Goal: Transaction & Acquisition: Subscribe to service/newsletter

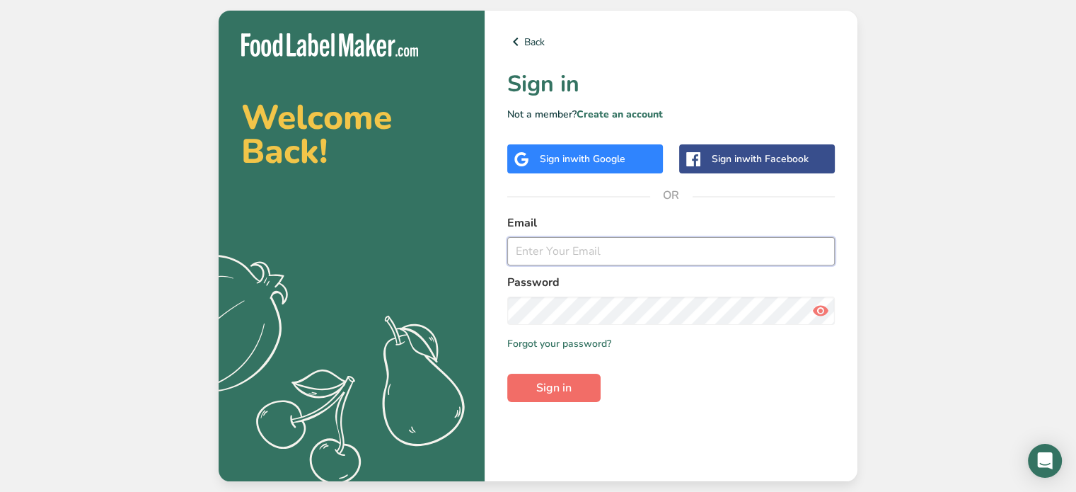
type input "[EMAIL_ADDRESS][DOMAIN_NAME]"
click at [523, 383] on button "Sign in" at bounding box center [553, 387] width 93 height 28
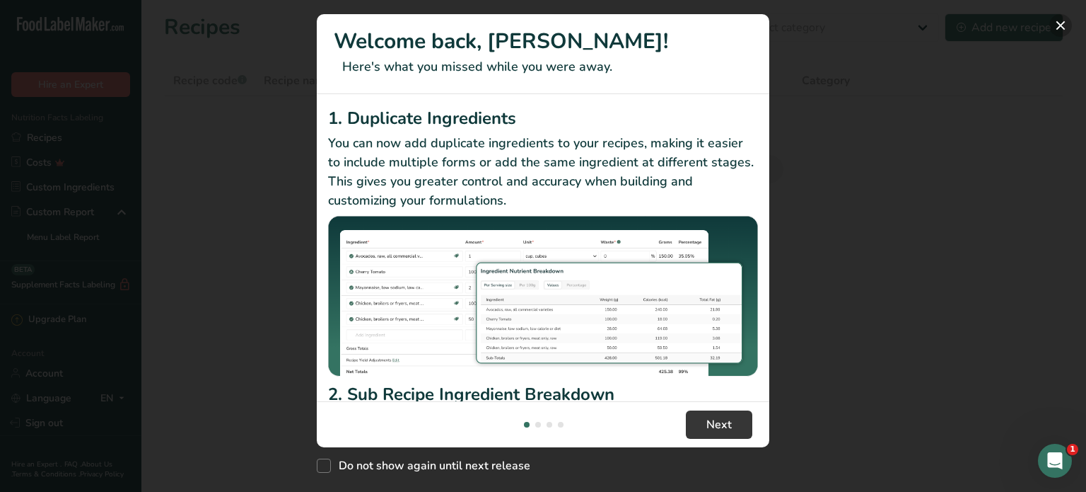
click at [1061, 25] on button "New Features" at bounding box center [1061, 25] width 23 height 23
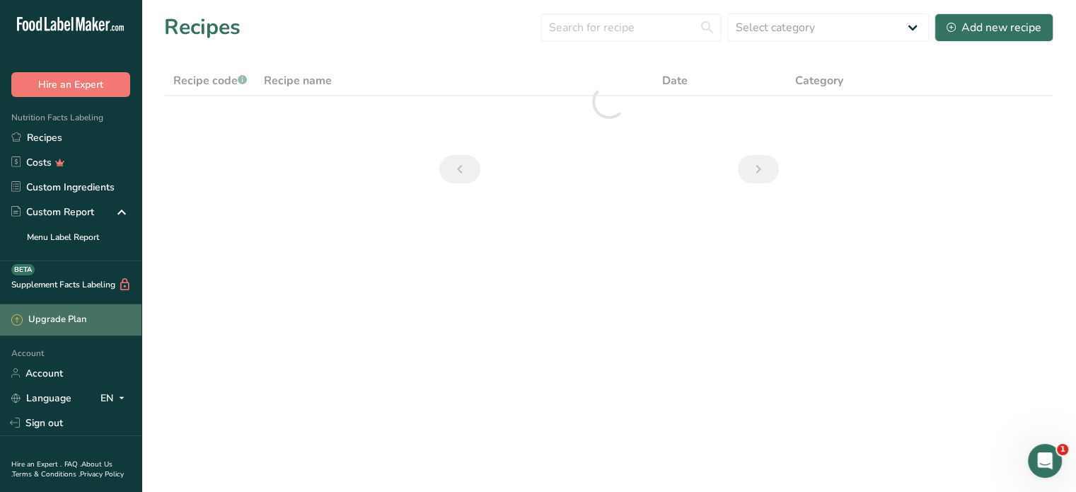
click at [76, 318] on div "Upgrade Plan" at bounding box center [48, 320] width 75 height 14
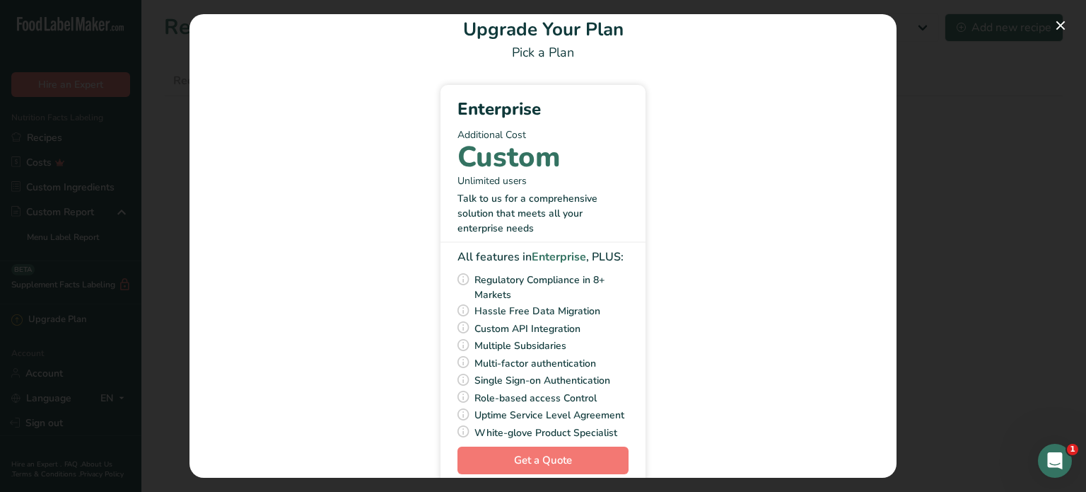
scroll to position [56, 0]
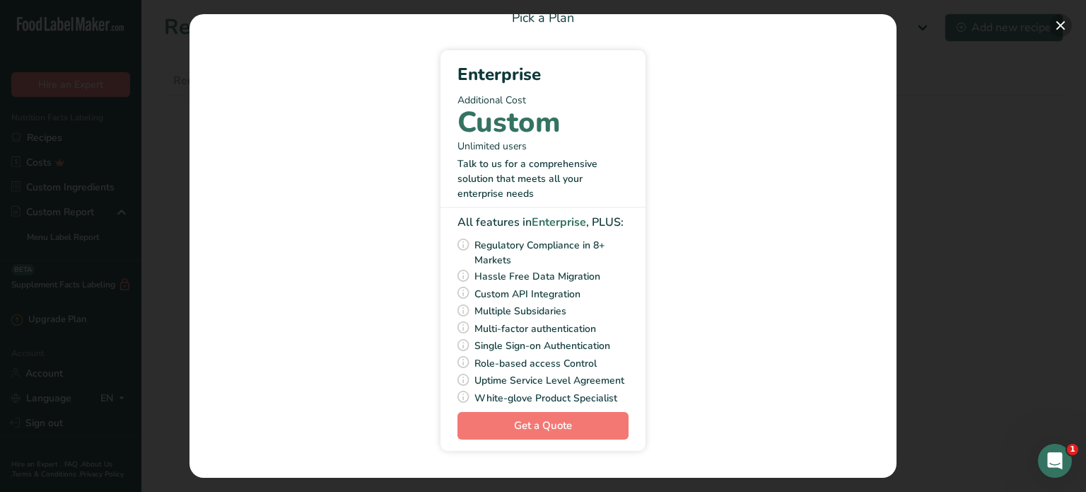
click at [1064, 22] on button "Pick Your Pricing Plan Modal" at bounding box center [1061, 25] width 23 height 23
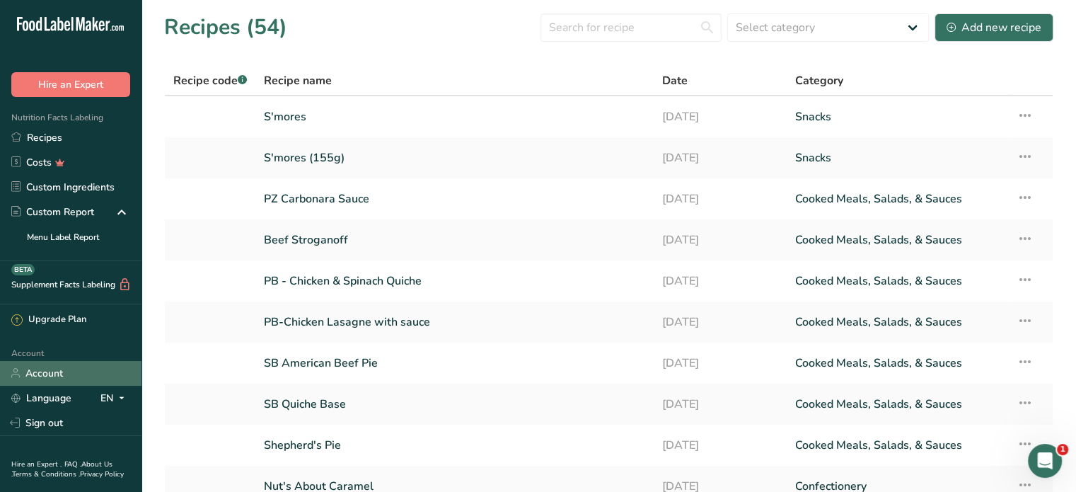
click at [66, 369] on link "Account" at bounding box center [70, 373] width 141 height 25
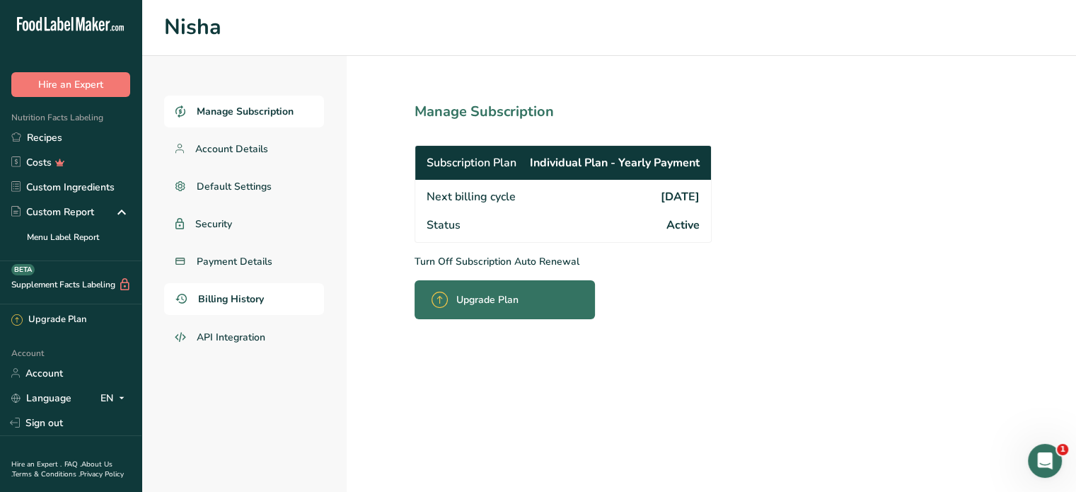
click at [267, 294] on link "Billing History" at bounding box center [244, 299] width 160 height 32
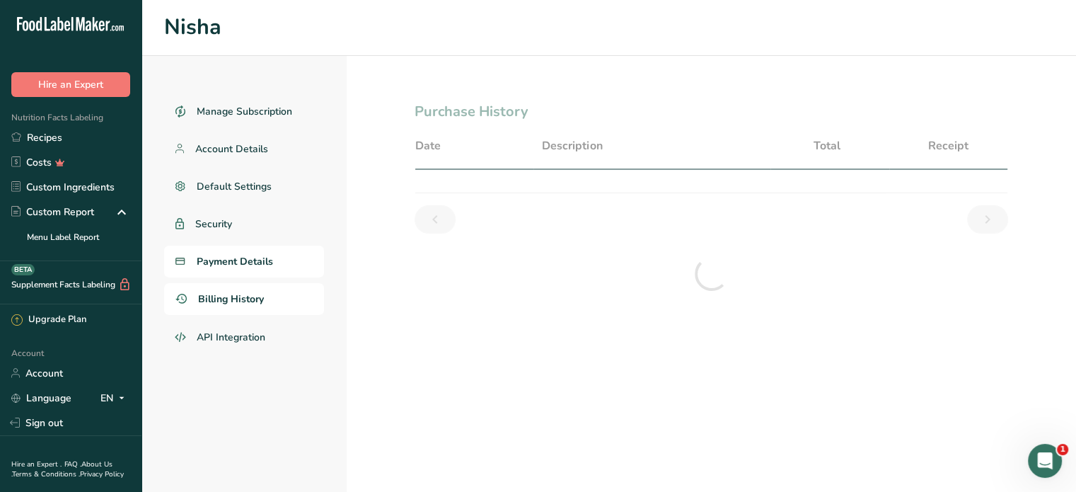
click at [258, 263] on span "Payment Details" at bounding box center [235, 261] width 76 height 15
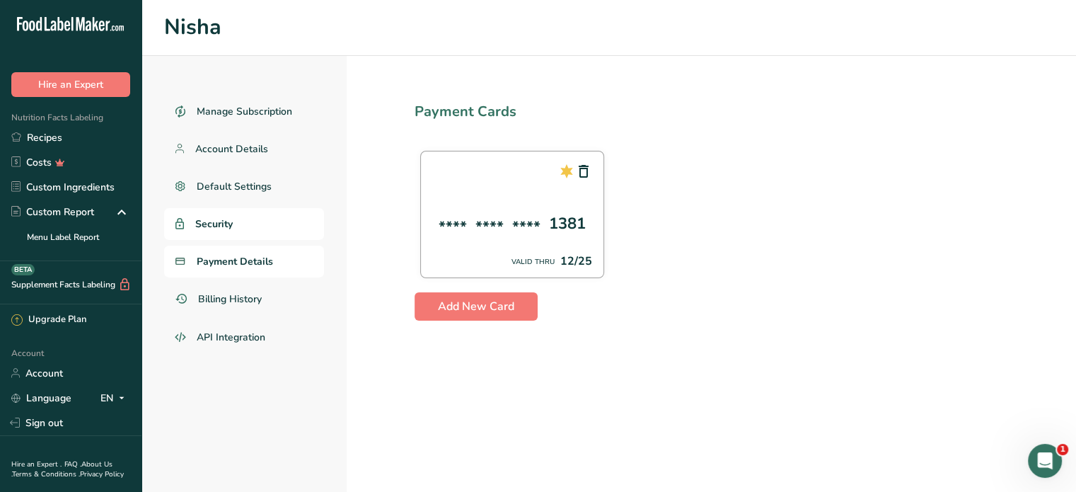
click at [214, 214] on link "Security" at bounding box center [244, 224] width 160 height 32
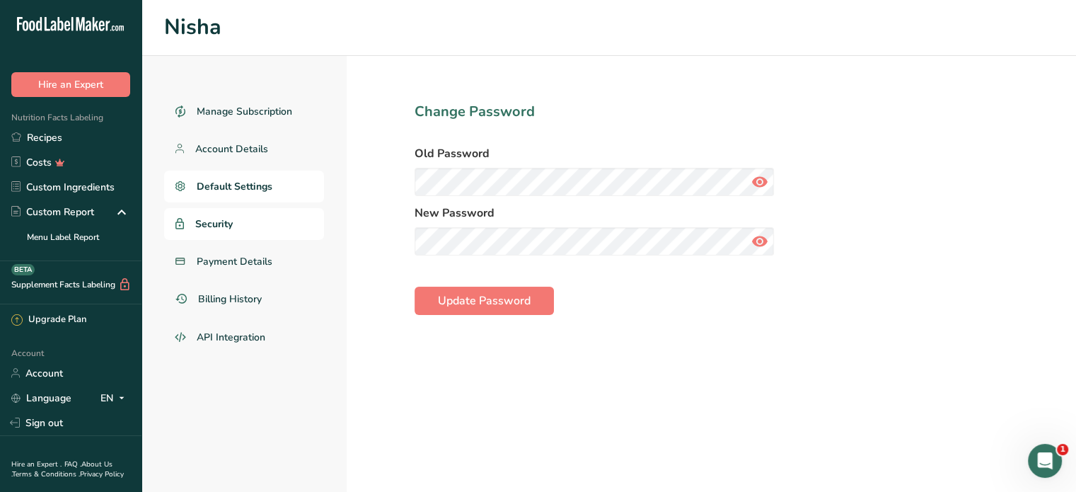
click at [229, 193] on link "Default Settings" at bounding box center [244, 186] width 160 height 32
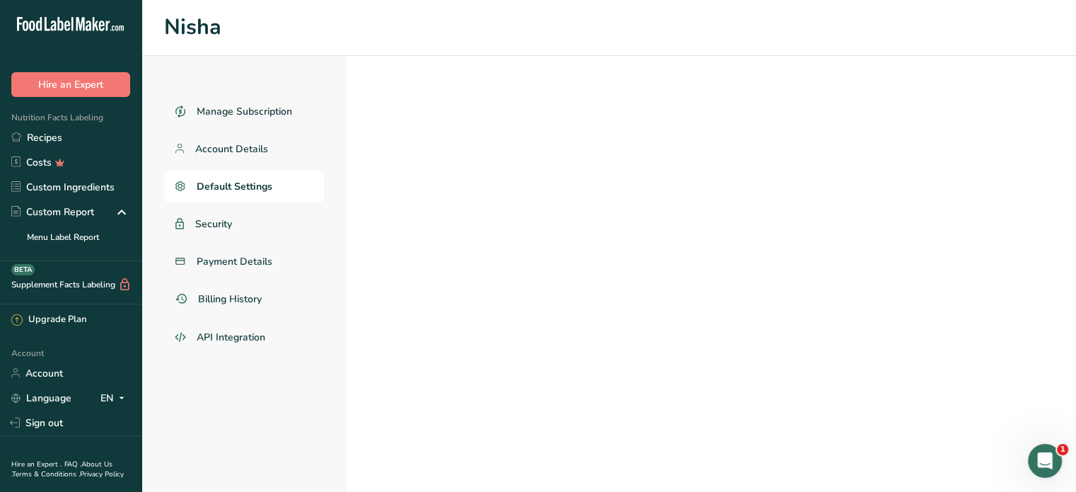
select select "Other"
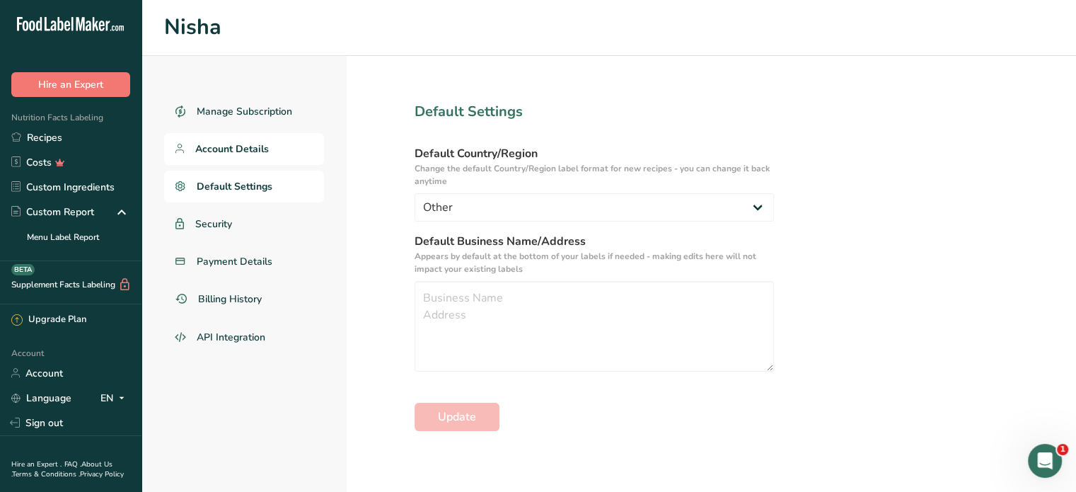
click at [240, 148] on span "Account Details" at bounding box center [232, 148] width 74 height 15
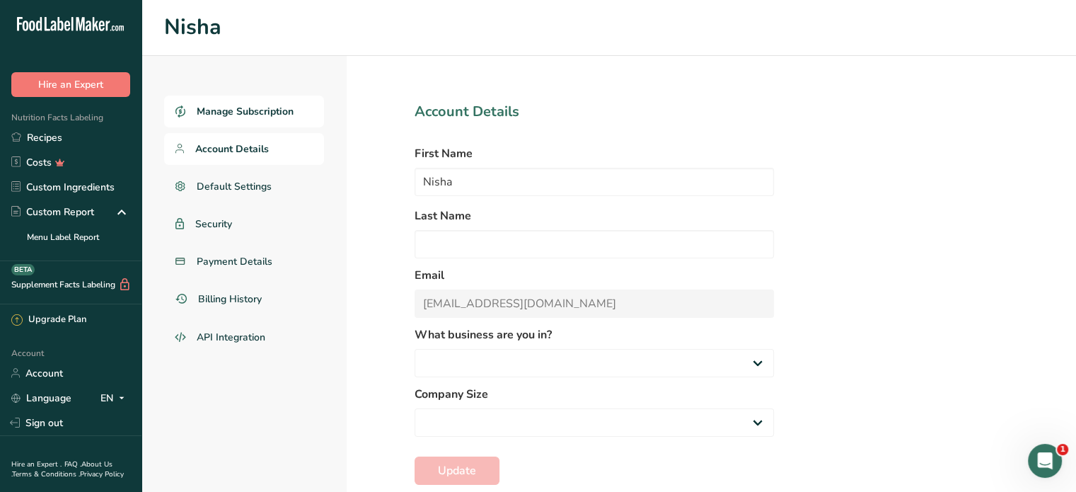
select select "2"
click at [237, 120] on link "Manage Subscription" at bounding box center [244, 111] width 160 height 32
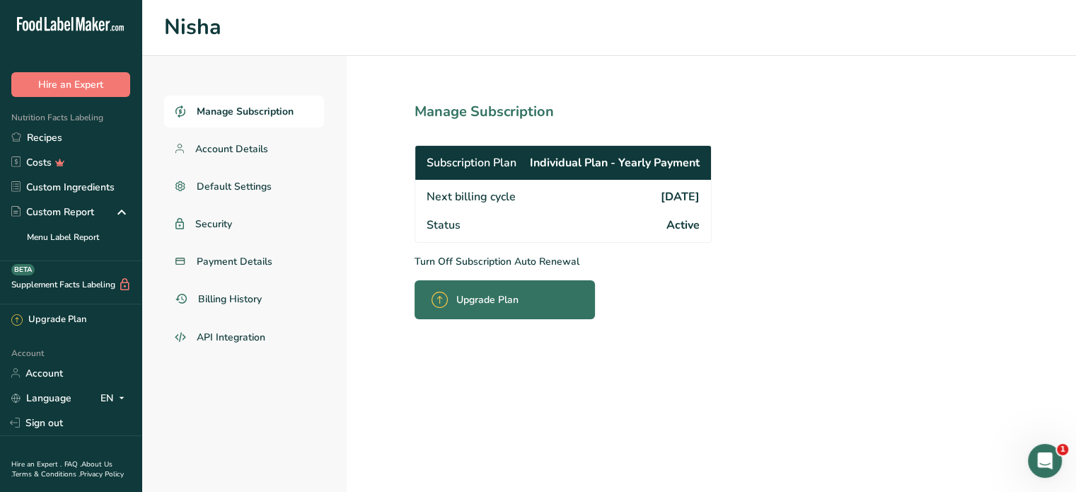
click at [458, 307] on div "Upgrade Plan" at bounding box center [478, 299] width 95 height 33
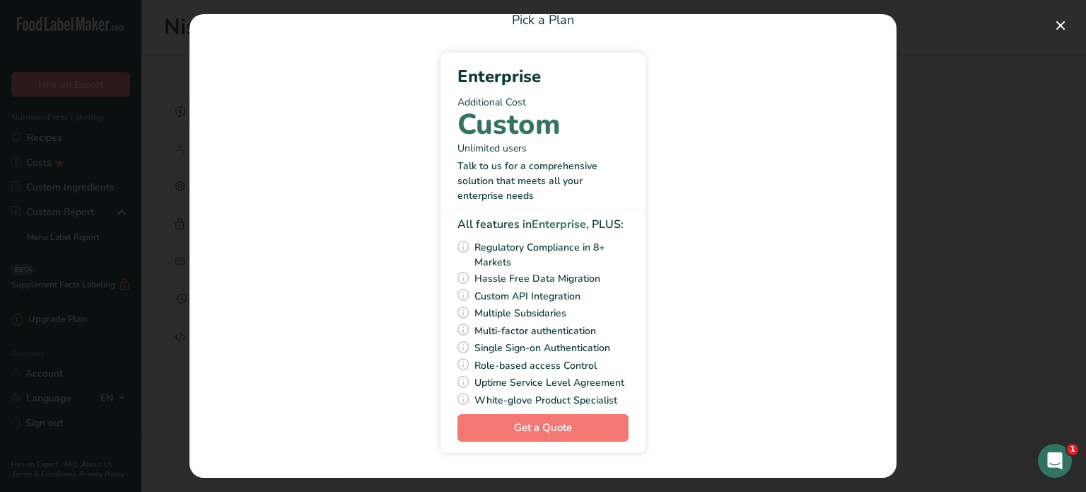
scroll to position [56, 0]
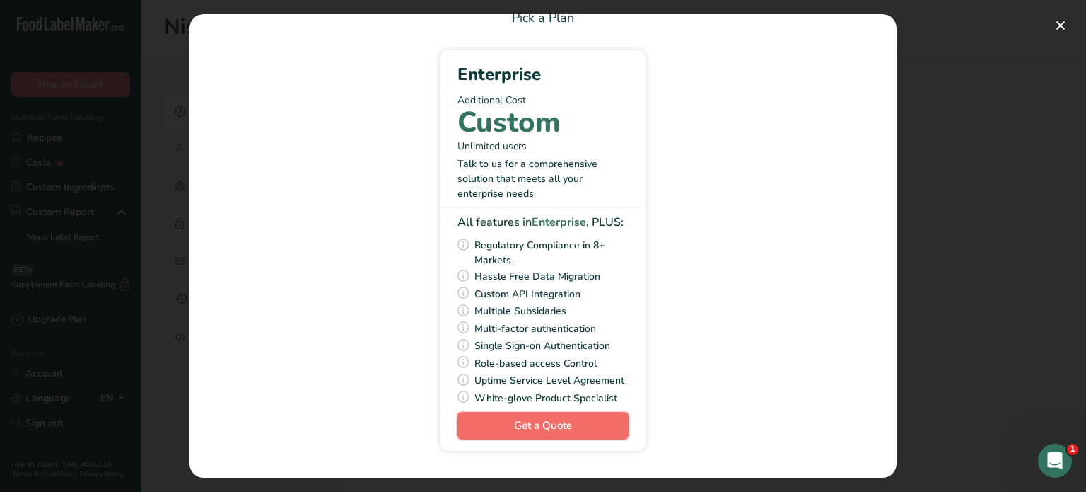
click at [571, 425] on link "Get a Quote" at bounding box center [543, 426] width 171 height 28
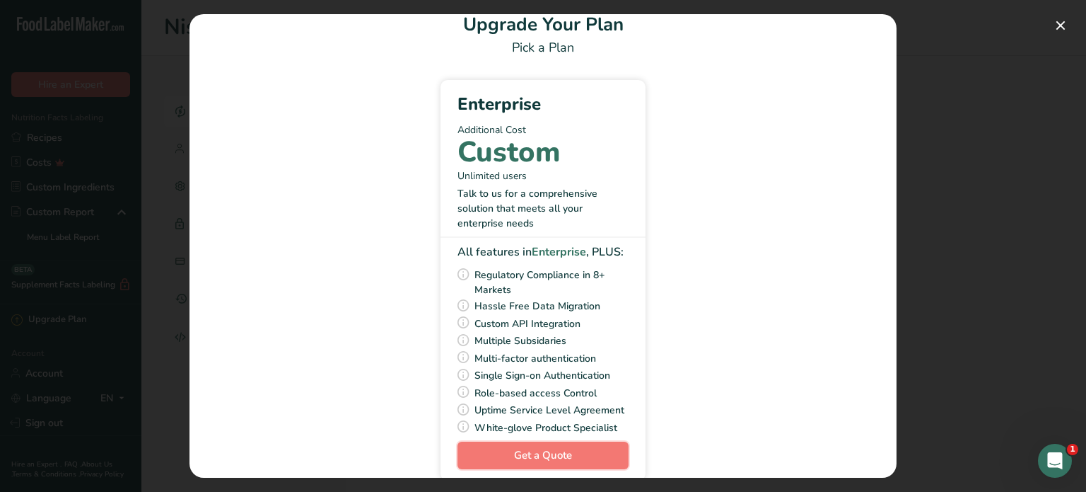
scroll to position [0, 0]
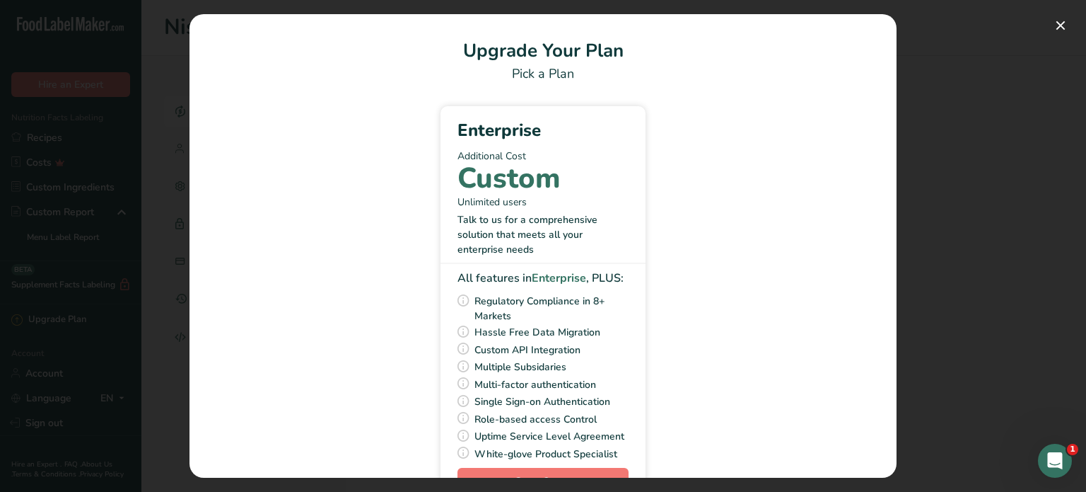
click at [555, 67] on div "Pick a Plan" at bounding box center [543, 73] width 673 height 19
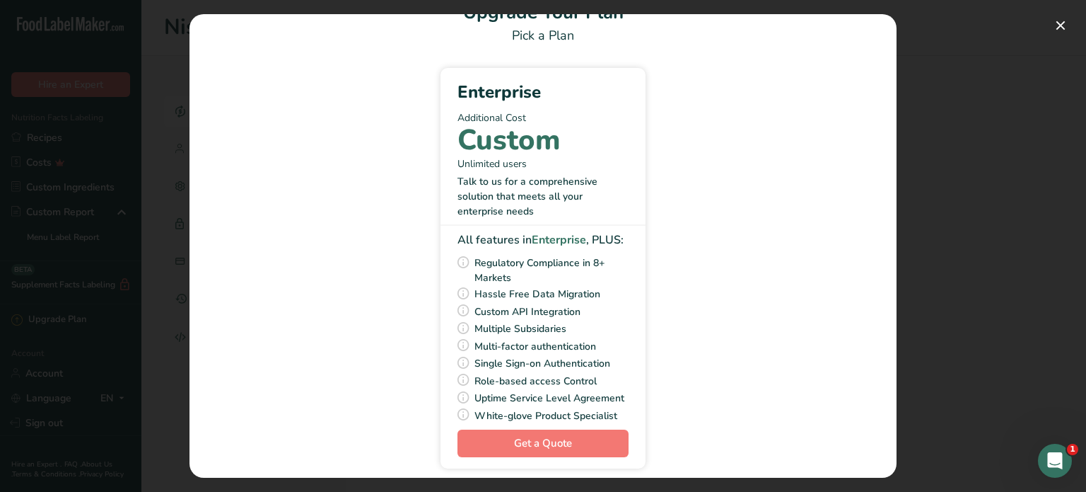
scroll to position [56, 0]
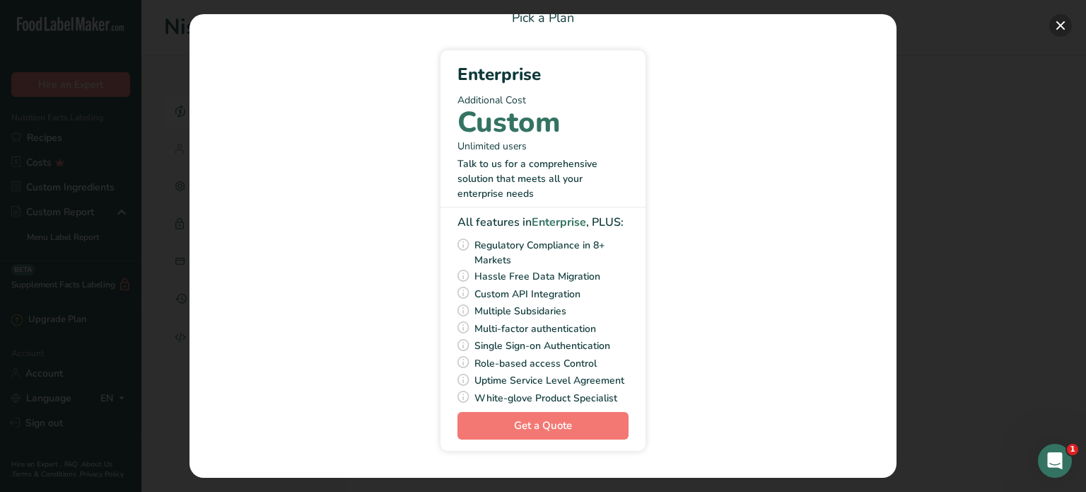
click at [1063, 14] on button "Pick Your Pricing Plan Modal" at bounding box center [1061, 25] width 23 height 23
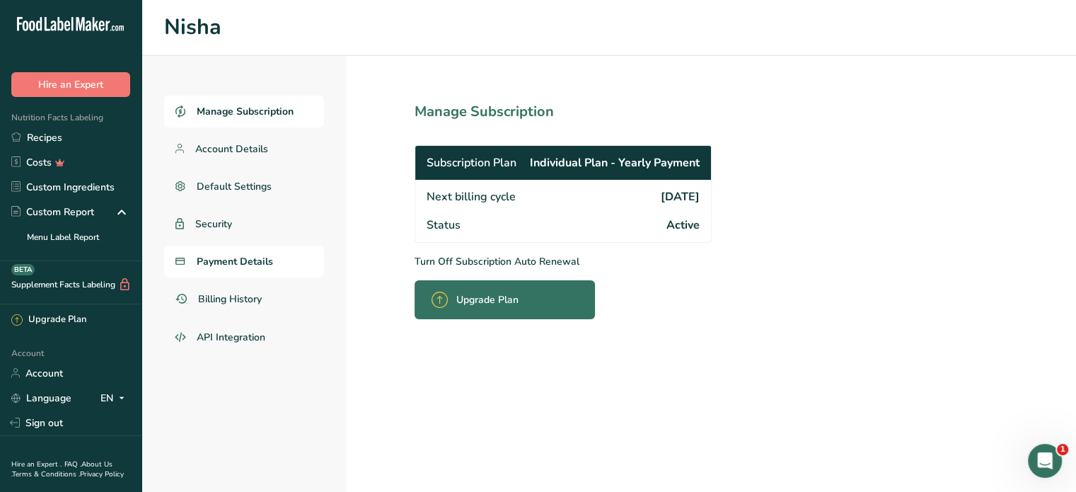
click at [230, 261] on span "Payment Details" at bounding box center [235, 261] width 76 height 15
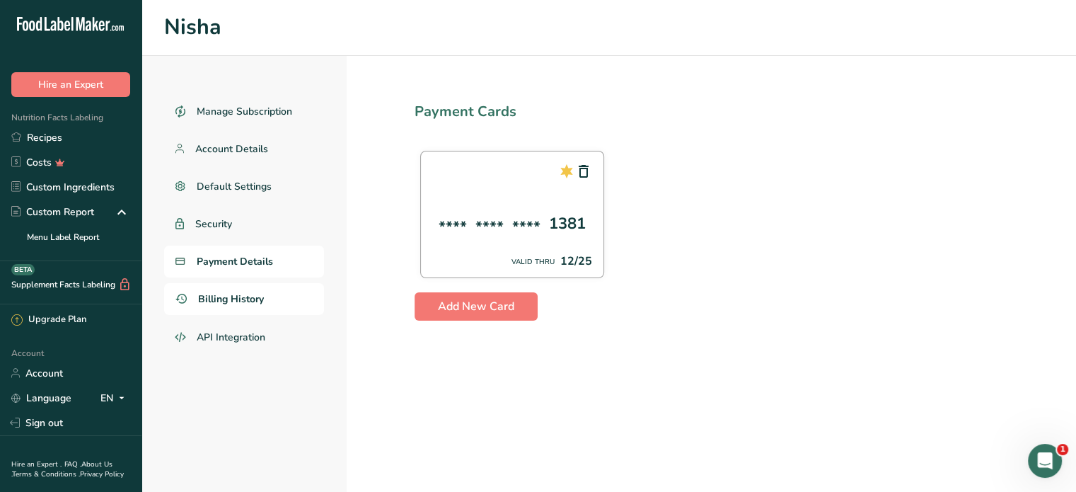
click at [234, 295] on span "Billing History" at bounding box center [231, 298] width 66 height 15
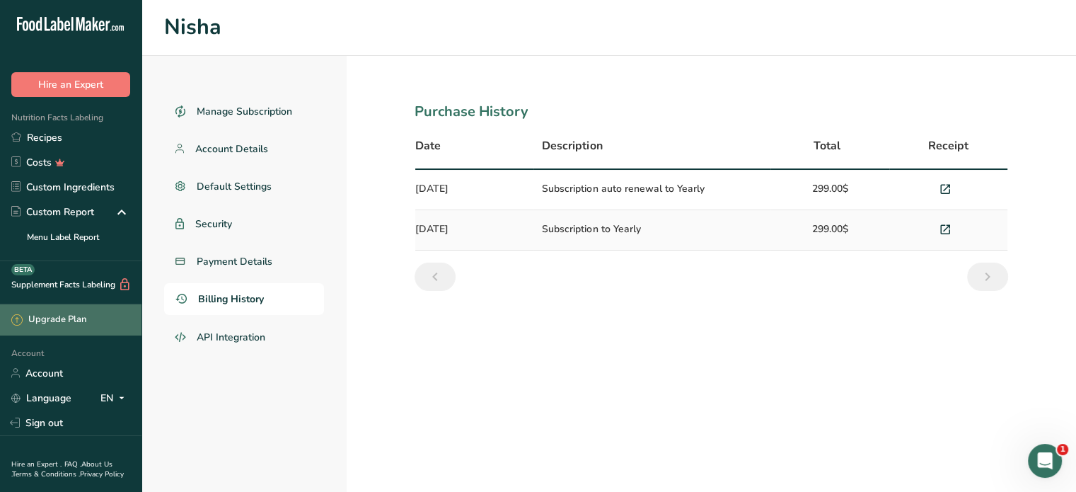
click at [49, 323] on div "Upgrade Plan" at bounding box center [48, 320] width 75 height 14
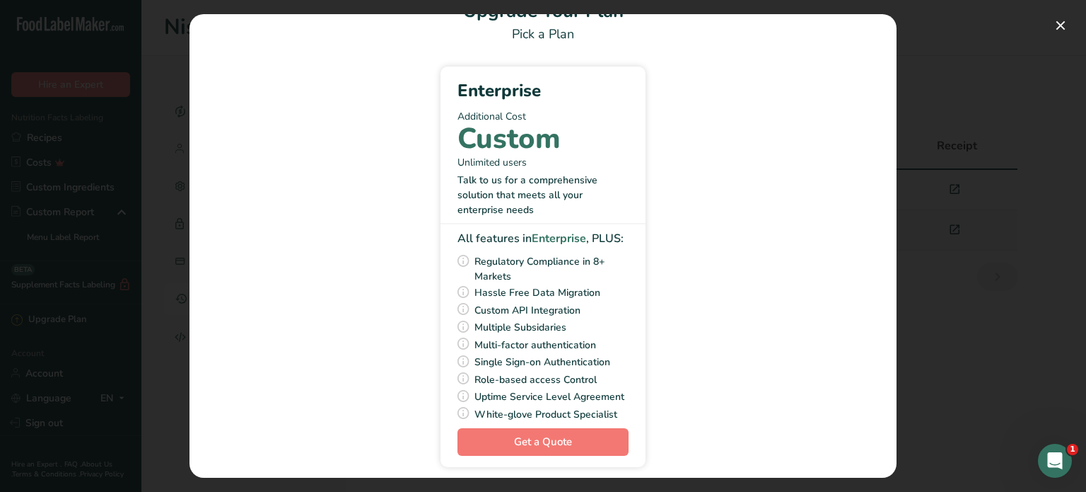
scroll to position [56, 0]
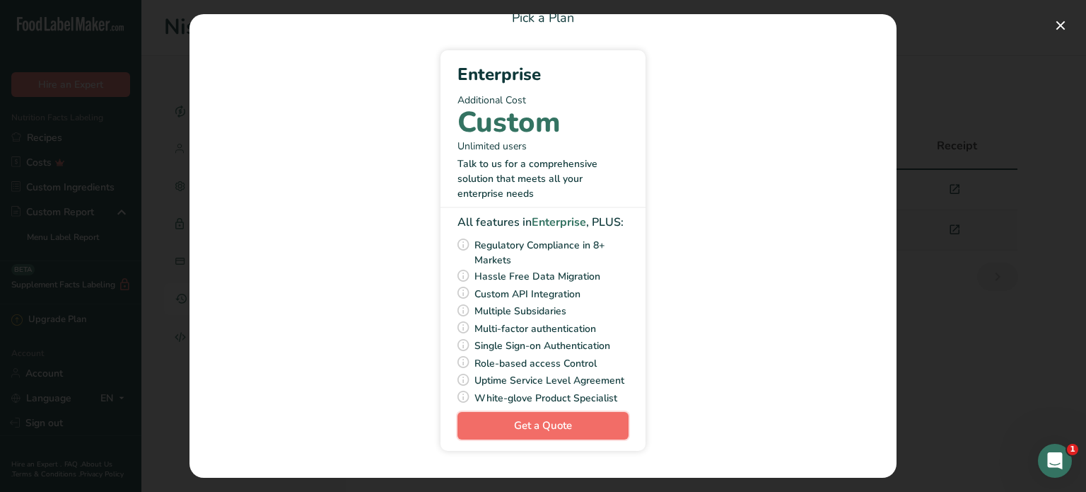
click at [551, 426] on span "Get a Quote" at bounding box center [543, 425] width 58 height 16
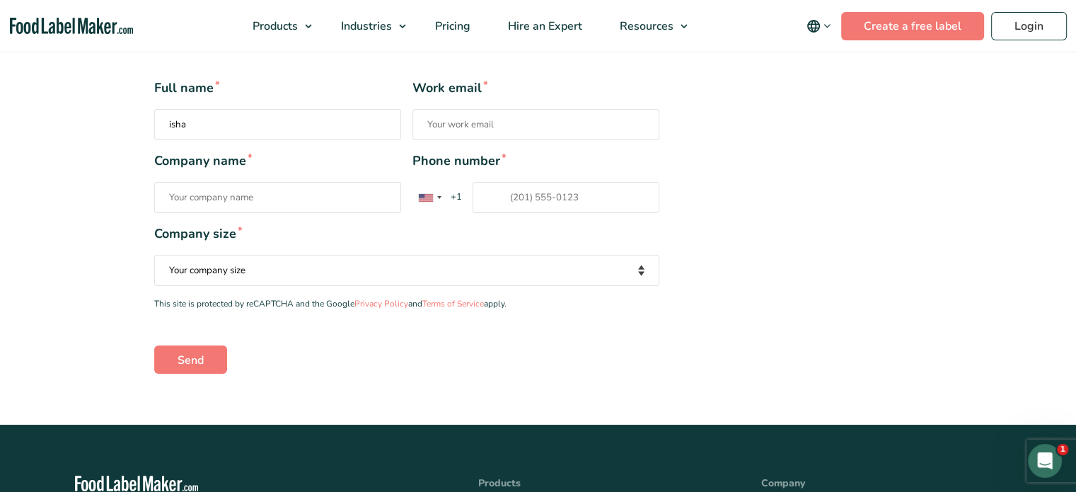
click at [167, 122] on input "isha" at bounding box center [277, 124] width 247 height 31
click at [250, 127] on input "Nisha" at bounding box center [277, 124] width 247 height 31
type input "Nisha Suresh"
click at [450, 124] on input "Work email *" at bounding box center [535, 124] width 247 height 31
type input "nisha@ableitnerfoods.com.my"
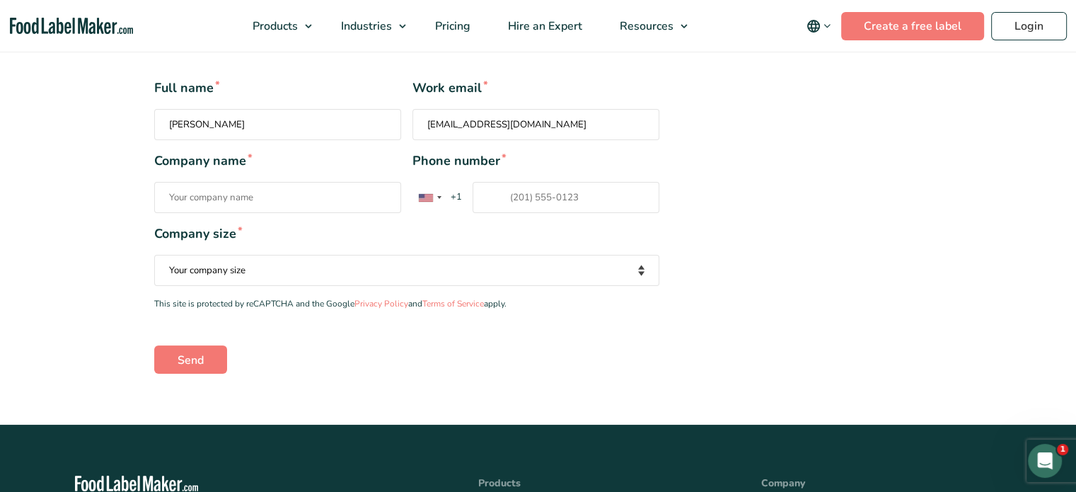
click at [276, 203] on input "Company name *" at bounding box center [277, 197] width 247 height 31
type input "Ableitner Foods Sdn Bhd"
click at [438, 203] on div "Contact form" at bounding box center [429, 197] width 33 height 30
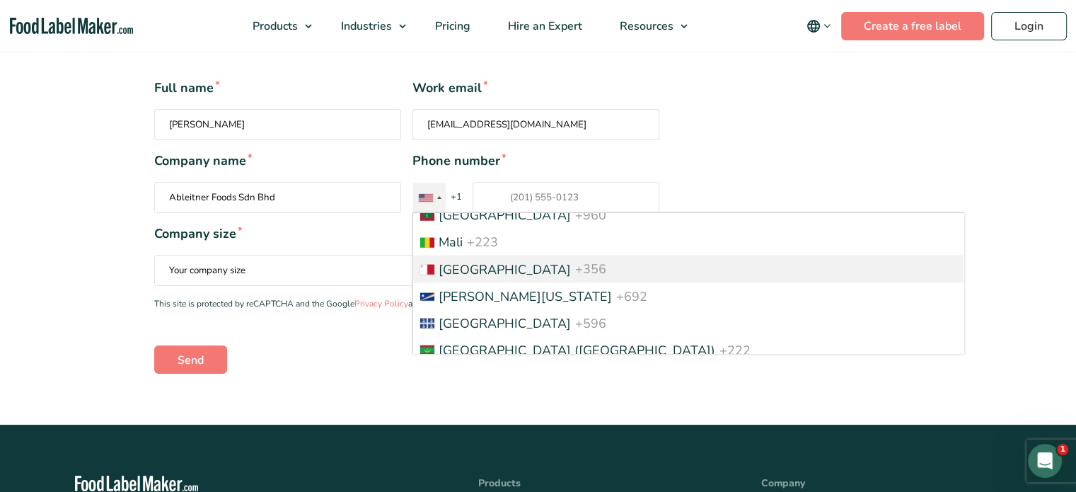
scroll to position [3536, 0]
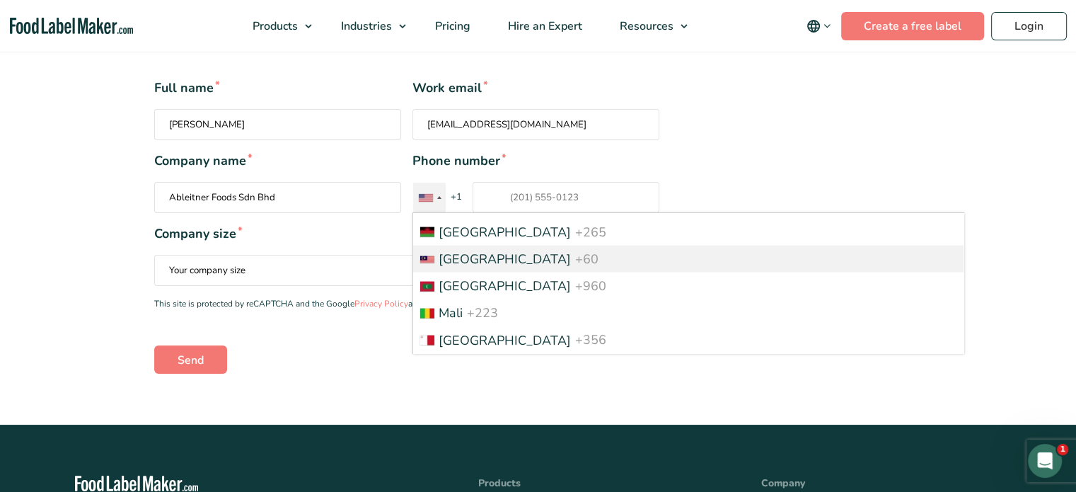
click at [482, 267] on span "[GEOGRAPHIC_DATA]" at bounding box center [504, 258] width 132 height 17
click at [482, 213] on input "Phone number * United States +1 United Kingdom +44 Afghanistan (‫افغانستان‬‎) +…" at bounding box center [565, 197] width 187 height 31
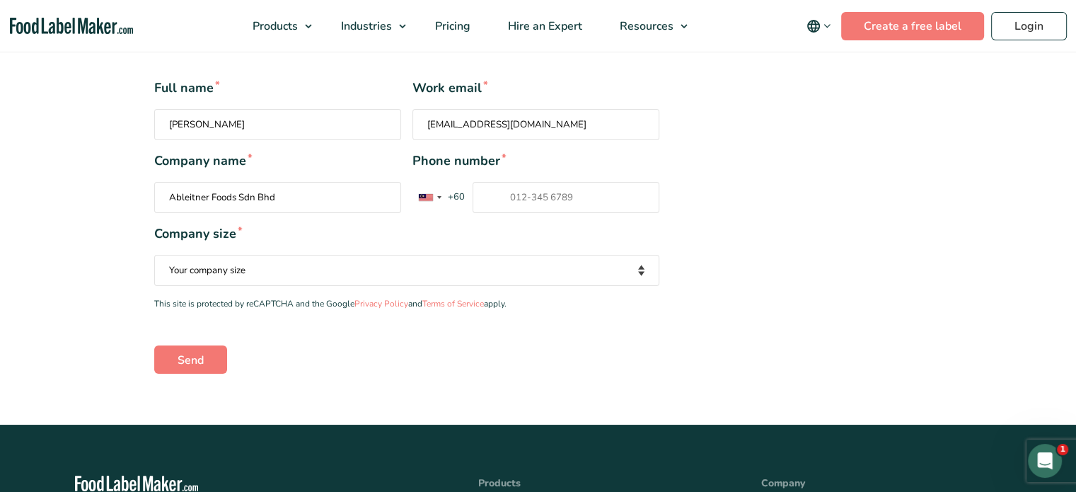
click at [522, 194] on input "Phone number * United States +1 United Kingdom +44 Afghanistan (‫افغانستان‬‎) +…" at bounding box center [565, 197] width 187 height 31
type input "01111923740"
click at [410, 262] on select "Your company size Fewer than 10 Employees 10 to 50 Employees 51 to 500 Employee…" at bounding box center [406, 270] width 505 height 31
select select "10 to 50 Employees"
click at [154, 255] on select "Your company size Fewer than 10 Employees 10 to 50 Employees 51 to 500 Employee…" at bounding box center [406, 270] width 505 height 31
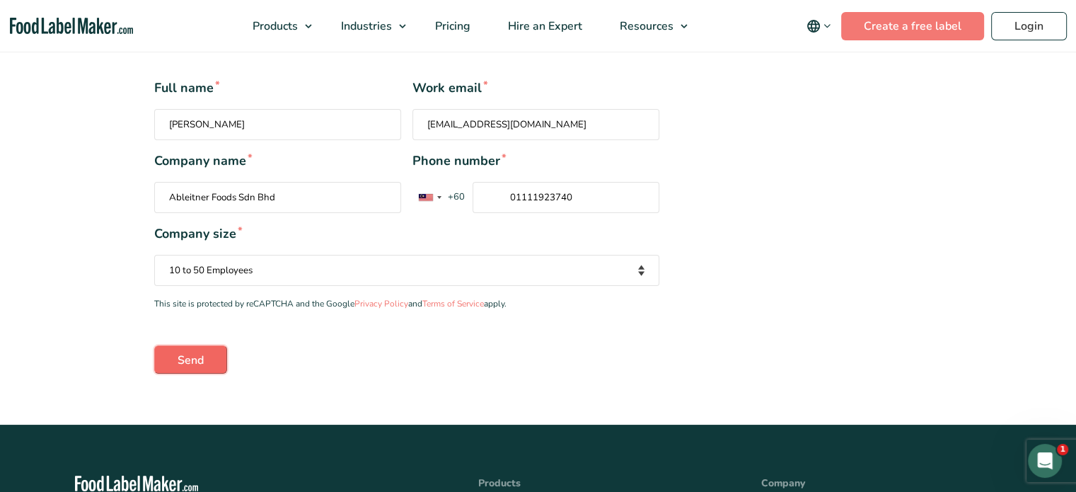
click at [197, 359] on input "Send" at bounding box center [190, 359] width 73 height 28
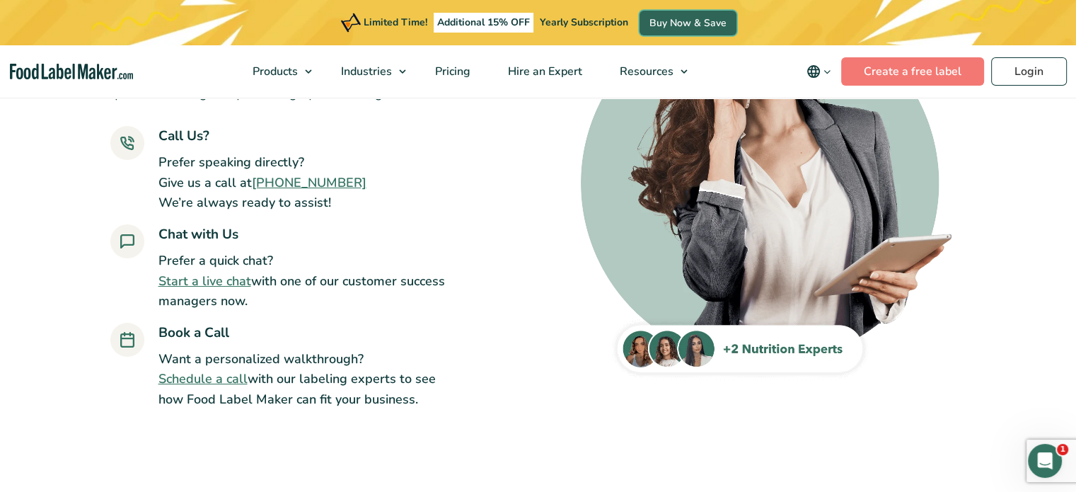
click at [690, 32] on link "Buy Now & Save" at bounding box center [687, 23] width 97 height 25
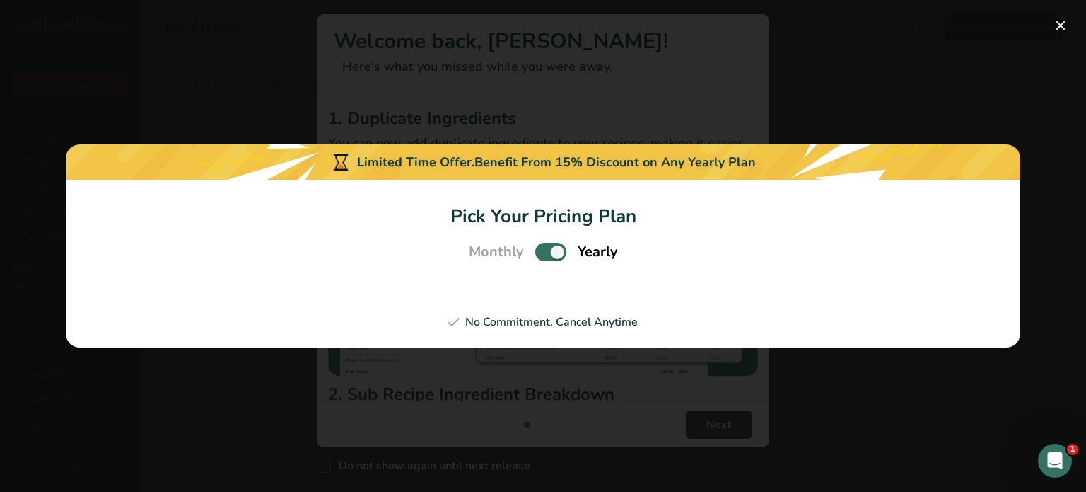
click at [504, 250] on span "Monthly" at bounding box center [496, 251] width 55 height 21
click at [559, 256] on span "Pick Your Pricing Plan Modal" at bounding box center [550, 252] width 31 height 18
click at [545, 256] on input "Pick Your Pricing Plan Modal" at bounding box center [539, 252] width 9 height 9
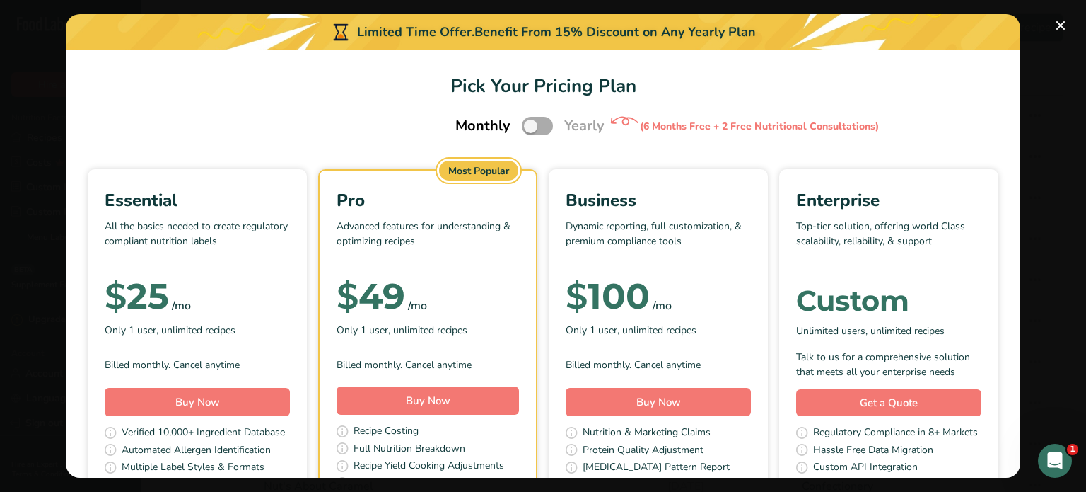
click at [536, 128] on span "Pick Your Pricing Plan Modal" at bounding box center [537, 126] width 31 height 18
click at [531, 128] on input "Pick Your Pricing Plan Modal" at bounding box center [526, 126] width 9 height 9
checkbox input "true"
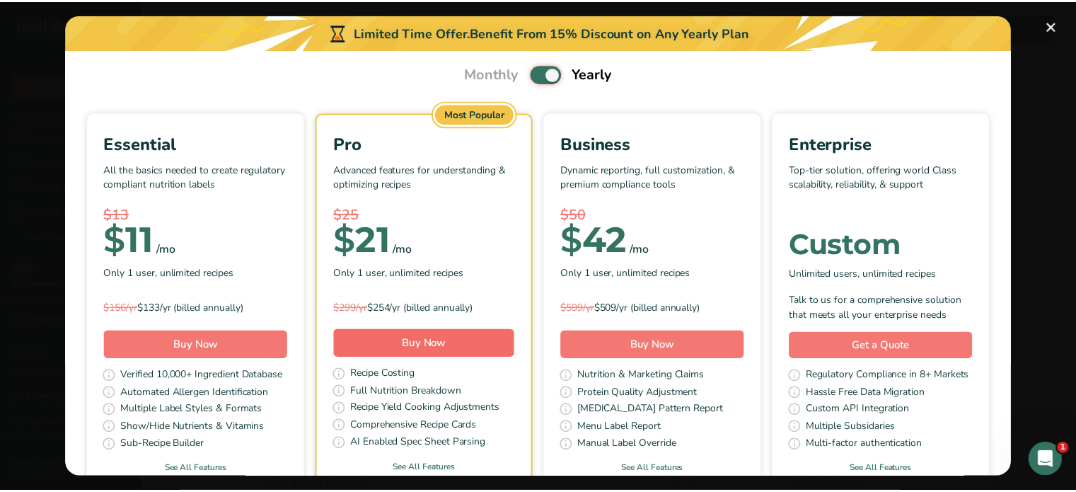
scroll to position [71, 0]
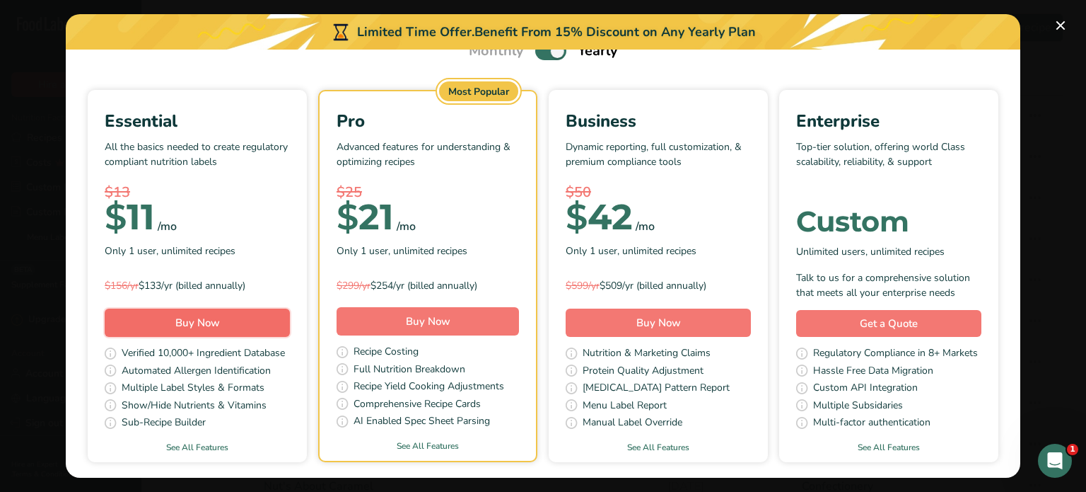
click at [220, 318] on span "Buy Now" at bounding box center [197, 322] width 45 height 14
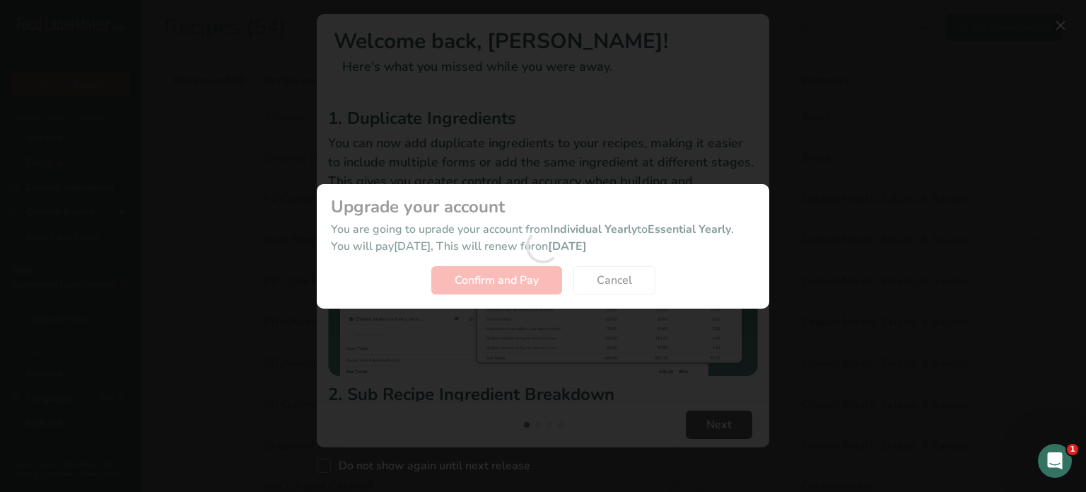
click at [612, 278] on div "Activity Log Modal" at bounding box center [543, 246] width 453 height 124
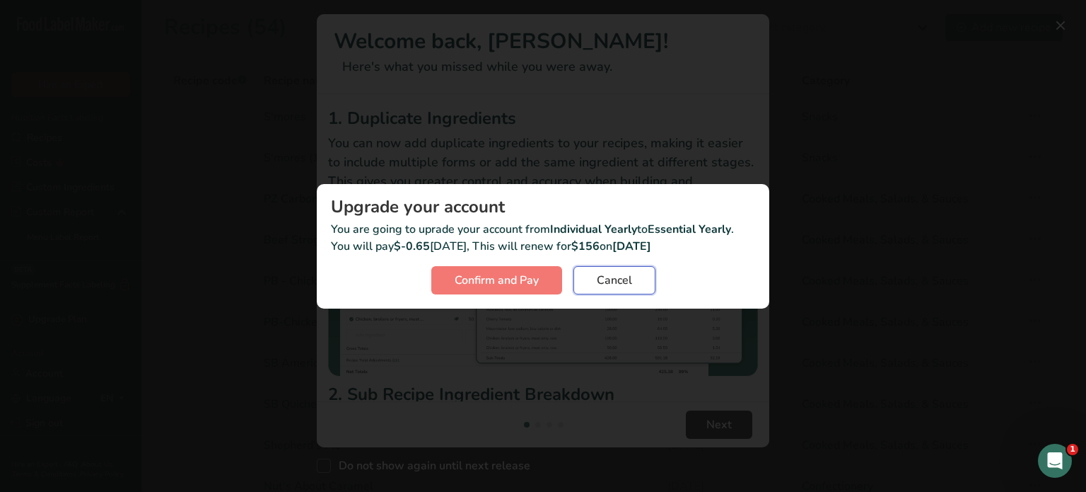
click at [628, 286] on span "Cancel" at bounding box center [614, 280] width 35 height 17
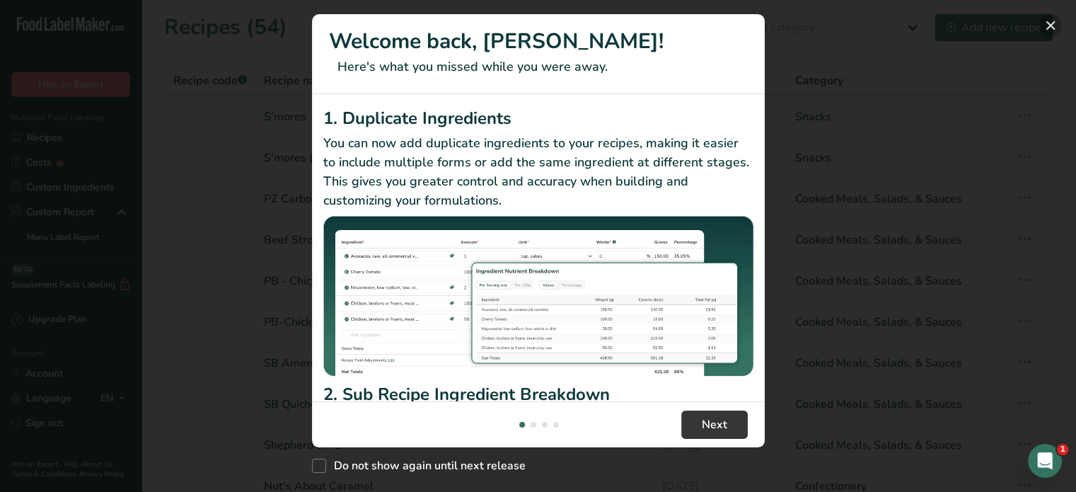
click at [1043, 23] on button "New Features" at bounding box center [1050, 25] width 23 height 23
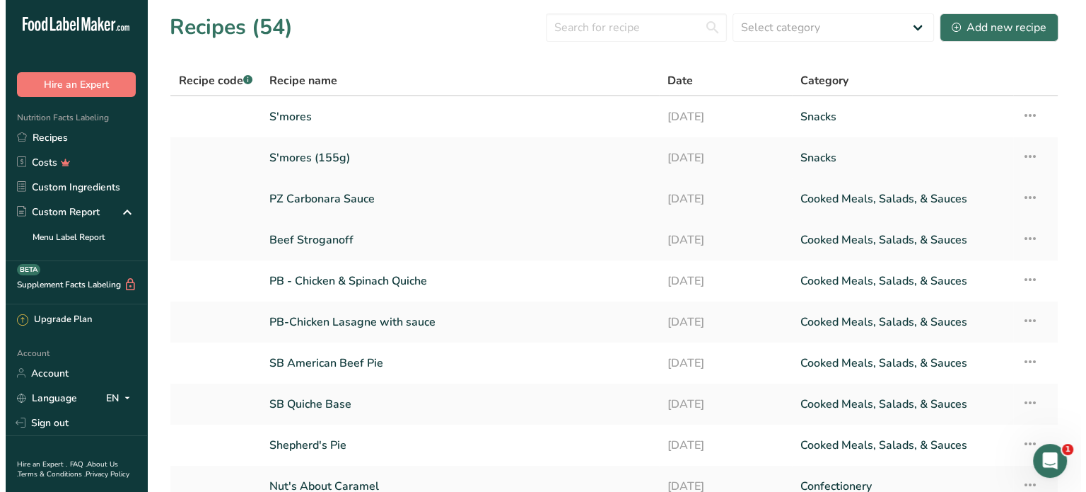
scroll to position [127, 0]
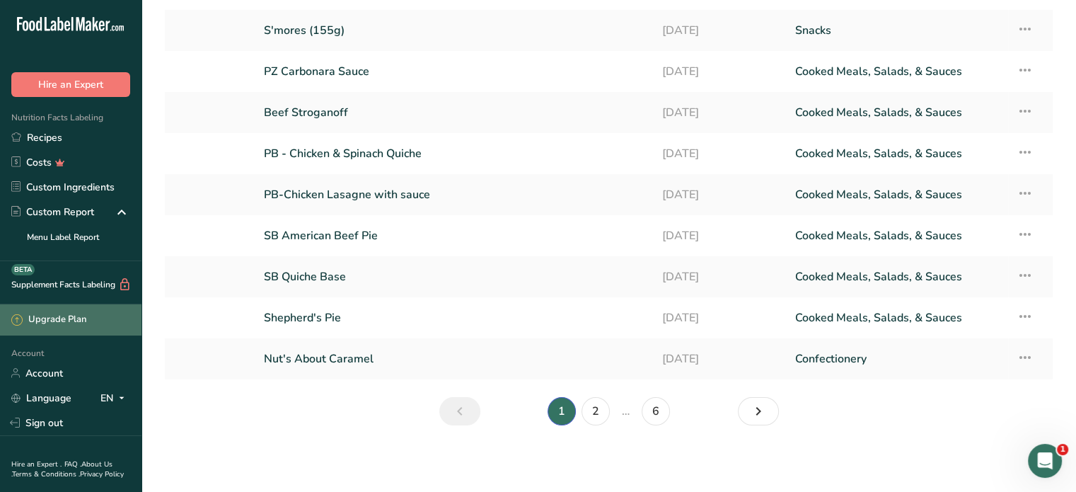
click at [68, 318] on div "Upgrade Plan" at bounding box center [48, 320] width 75 height 14
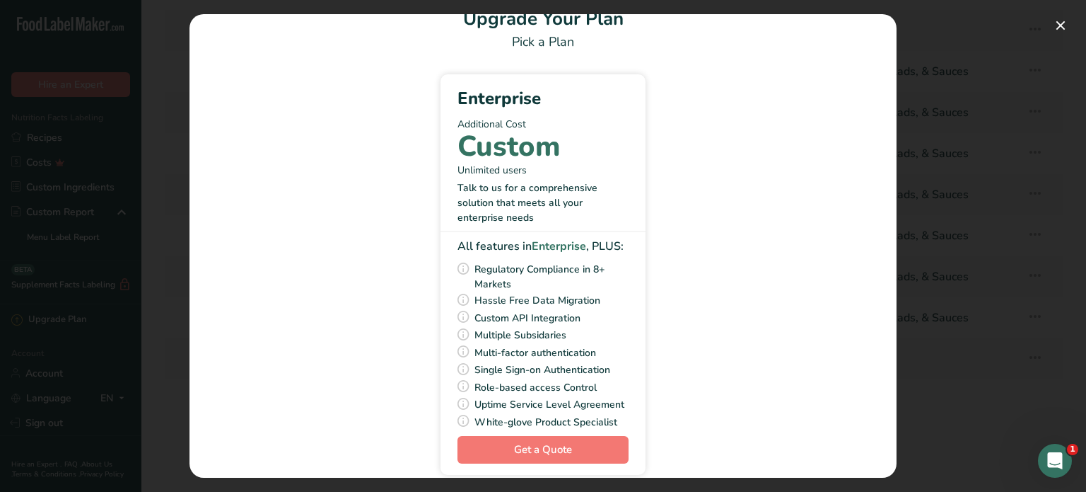
scroll to position [56, 0]
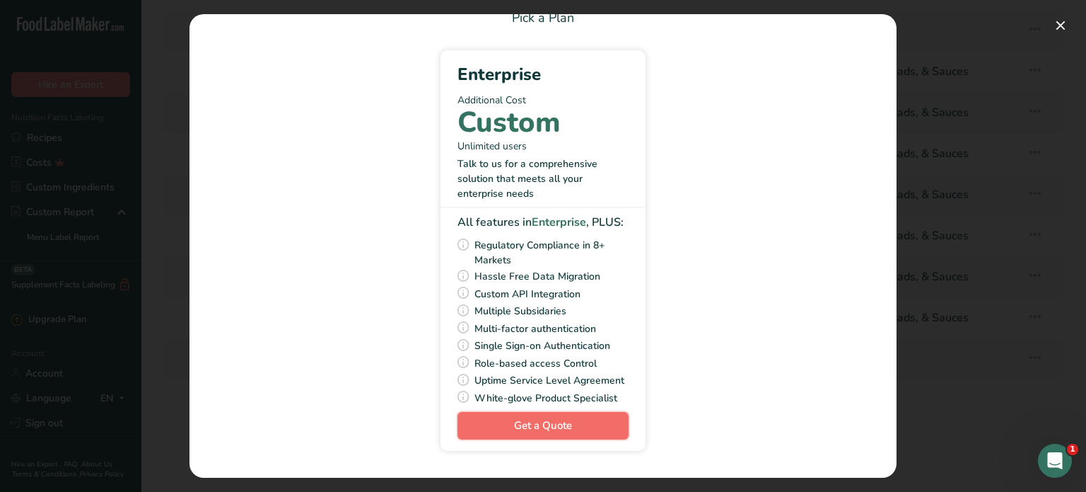
click at [556, 432] on link "Get a Quote" at bounding box center [543, 426] width 171 height 28
click at [1072, 23] on div "Pick Your Pricing Plan Modal" at bounding box center [543, 246] width 1086 height 492
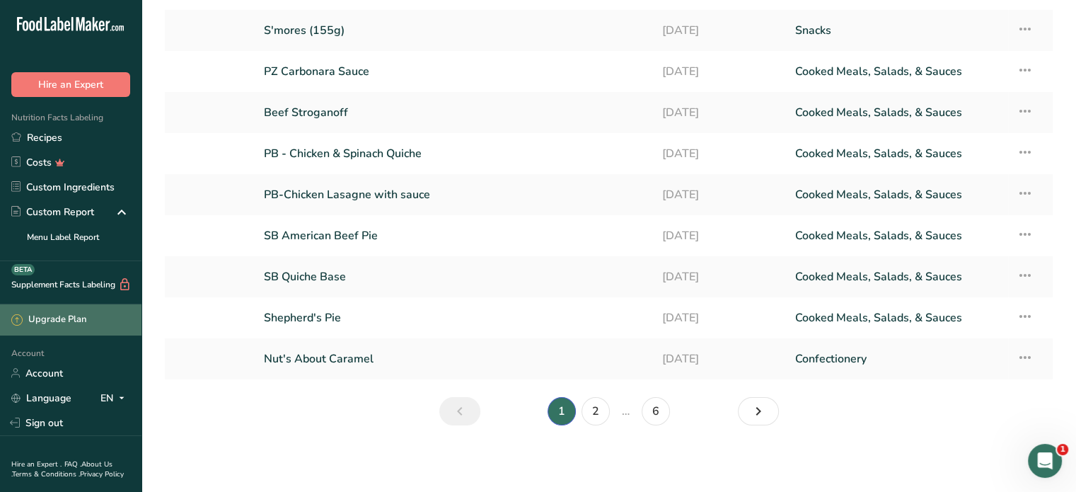
click at [61, 318] on div "Upgrade Plan" at bounding box center [48, 320] width 75 height 14
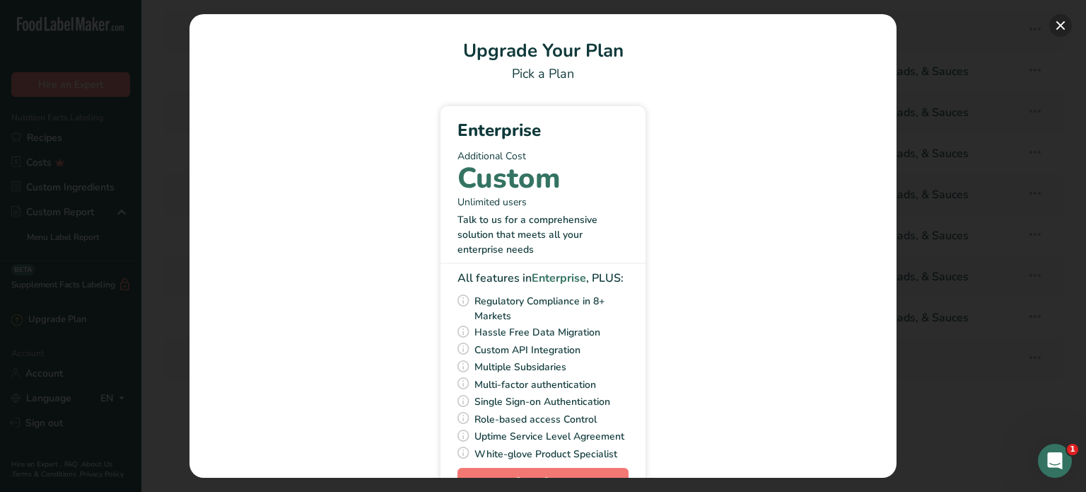
click at [1061, 25] on button "Pick Your Pricing Plan Modal" at bounding box center [1061, 25] width 23 height 23
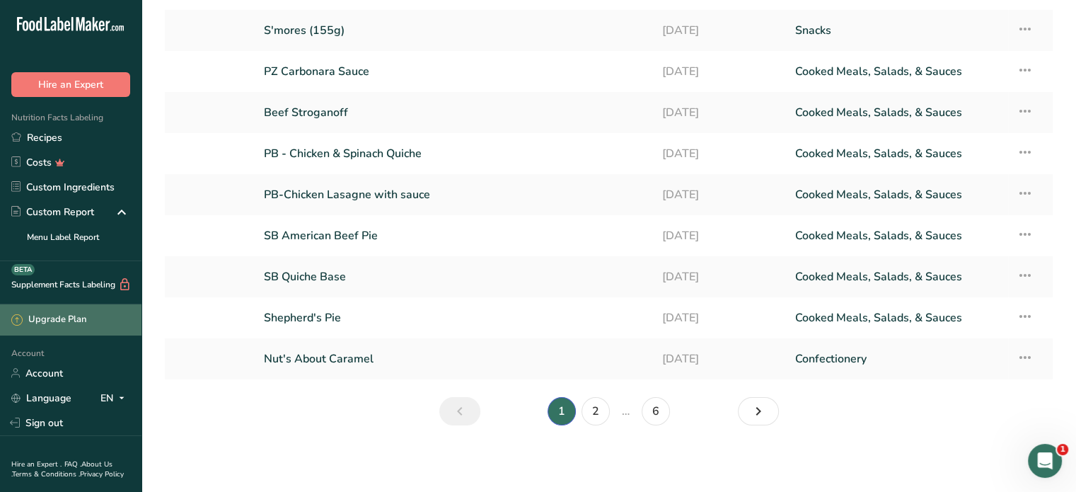
click at [68, 321] on div "Upgrade Plan" at bounding box center [48, 320] width 75 height 14
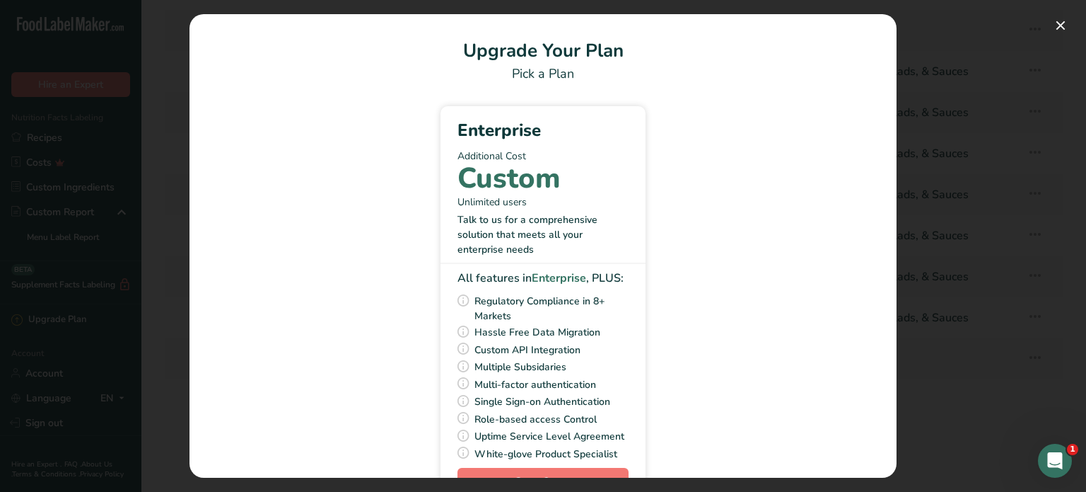
click at [581, 70] on div "Pick a Plan" at bounding box center [543, 73] width 673 height 19
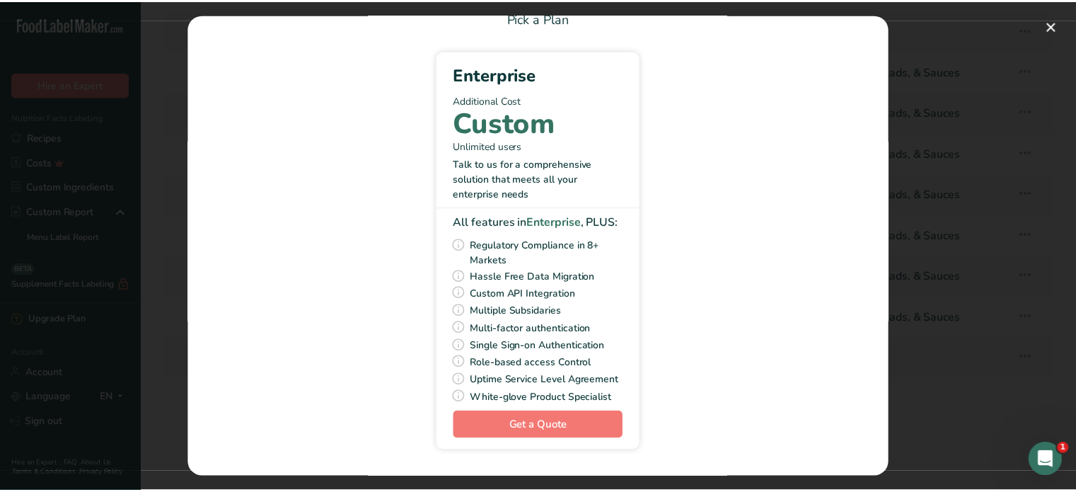
scroll to position [28, 0]
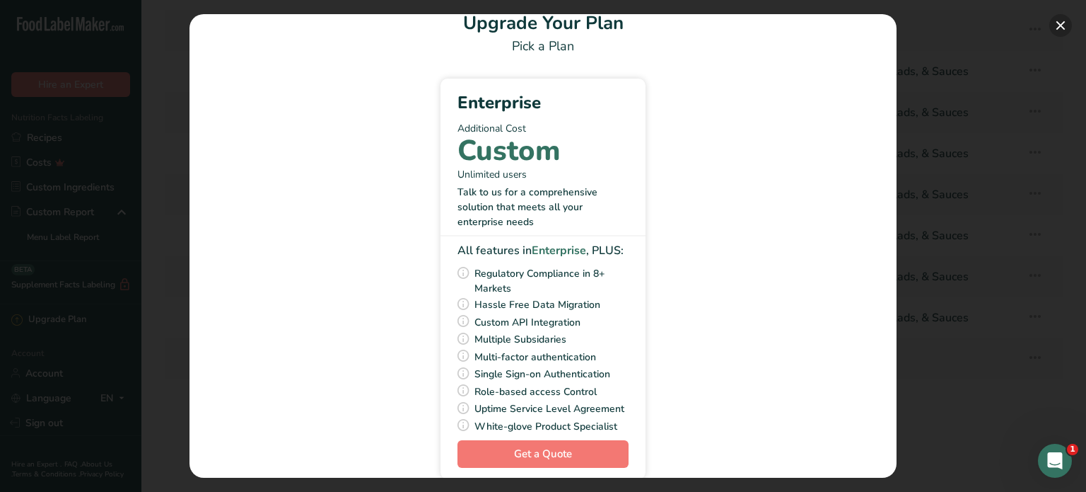
click at [1062, 20] on button "Pick Your Pricing Plan Modal" at bounding box center [1061, 25] width 23 height 23
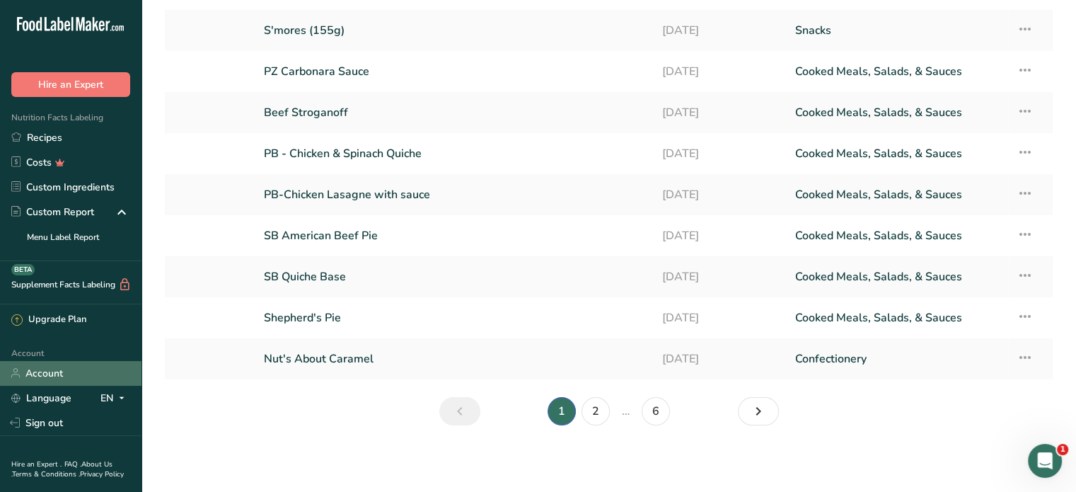
click at [54, 373] on link "Account" at bounding box center [70, 373] width 141 height 25
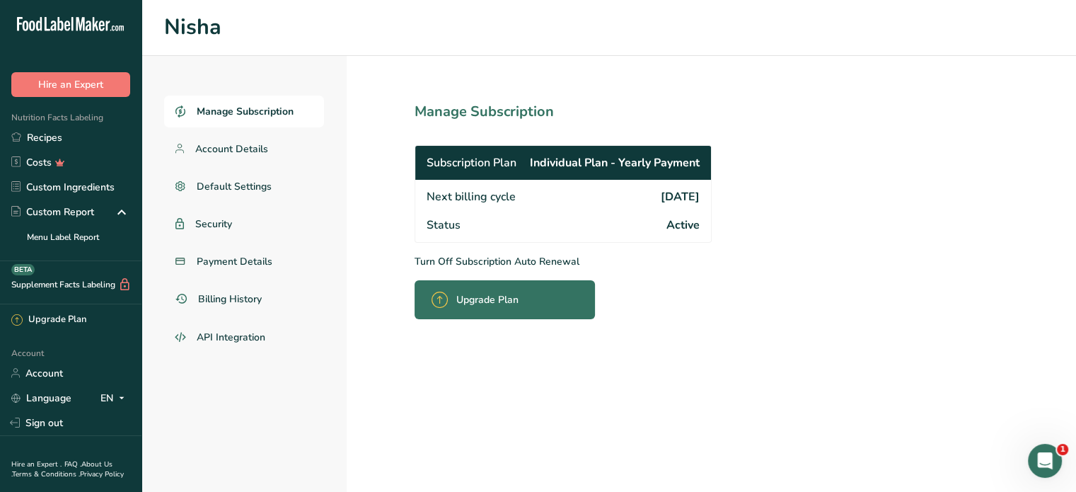
click at [501, 290] on div "Upgrade Plan" at bounding box center [478, 299] width 95 height 33
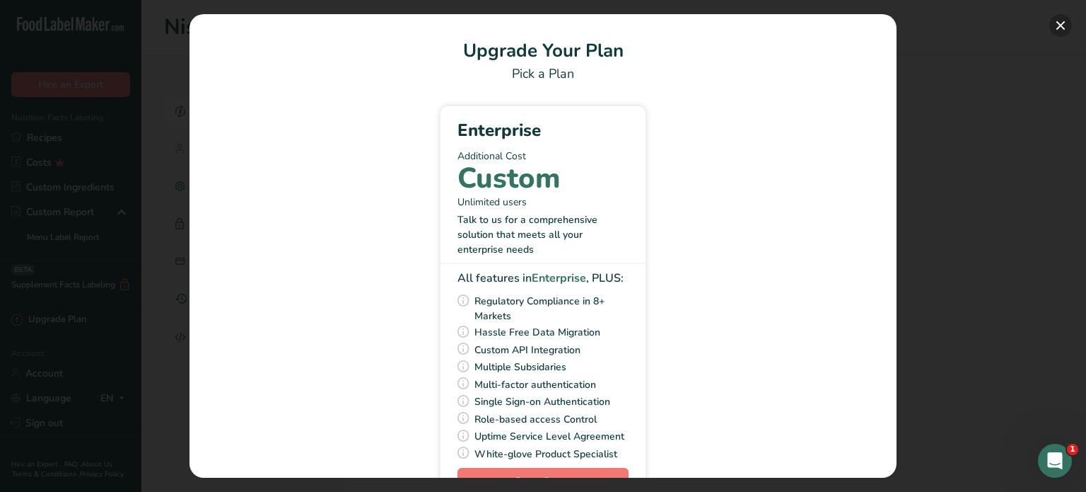
click at [1061, 25] on button "Pick Your Pricing Plan Modal" at bounding box center [1061, 25] width 23 height 23
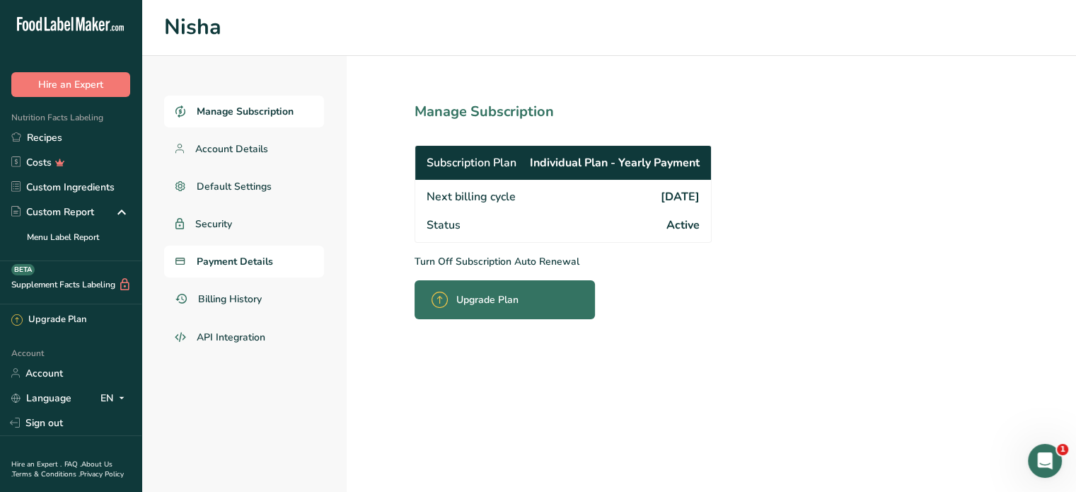
click at [255, 262] on span "Payment Details" at bounding box center [235, 261] width 76 height 15
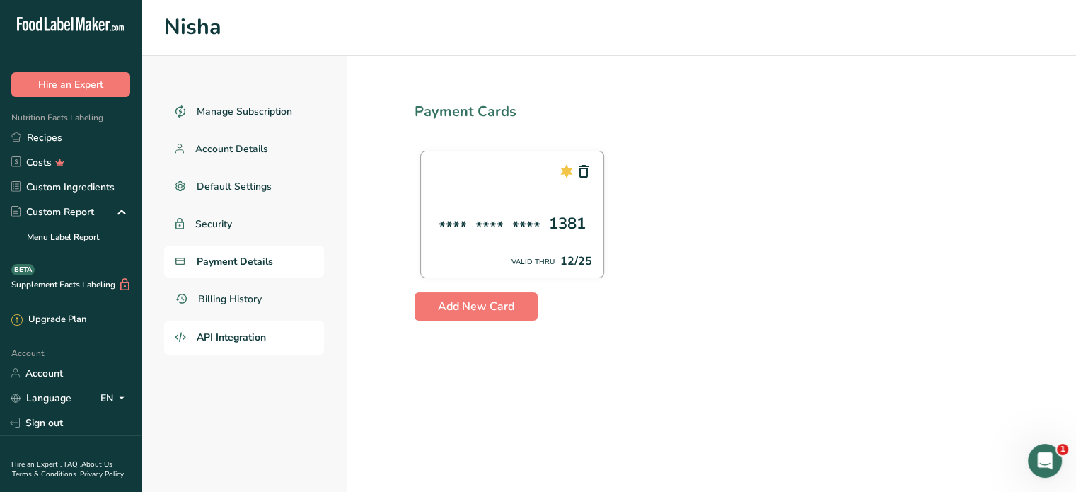
click at [246, 335] on span "API Integration" at bounding box center [231, 337] width 69 height 15
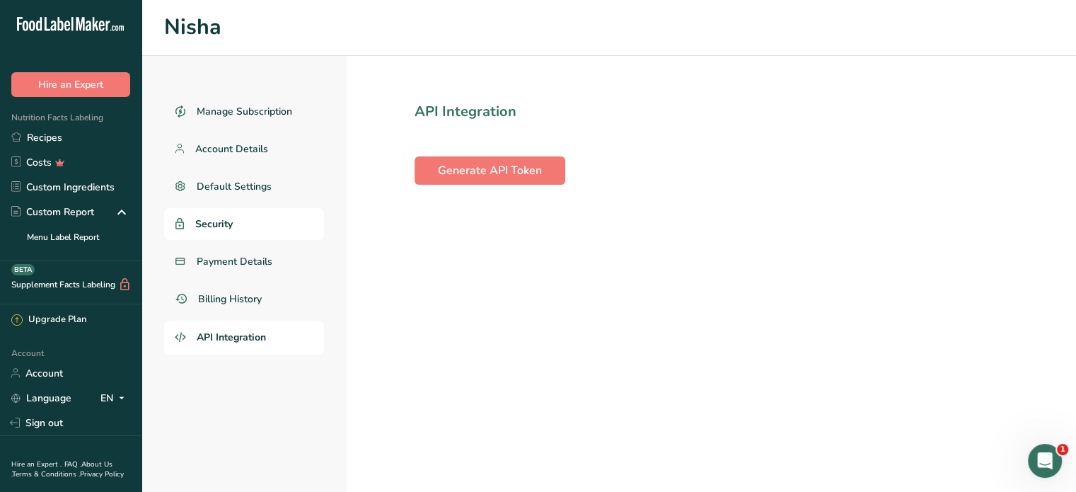
click at [228, 231] on span "Security" at bounding box center [213, 223] width 37 height 15
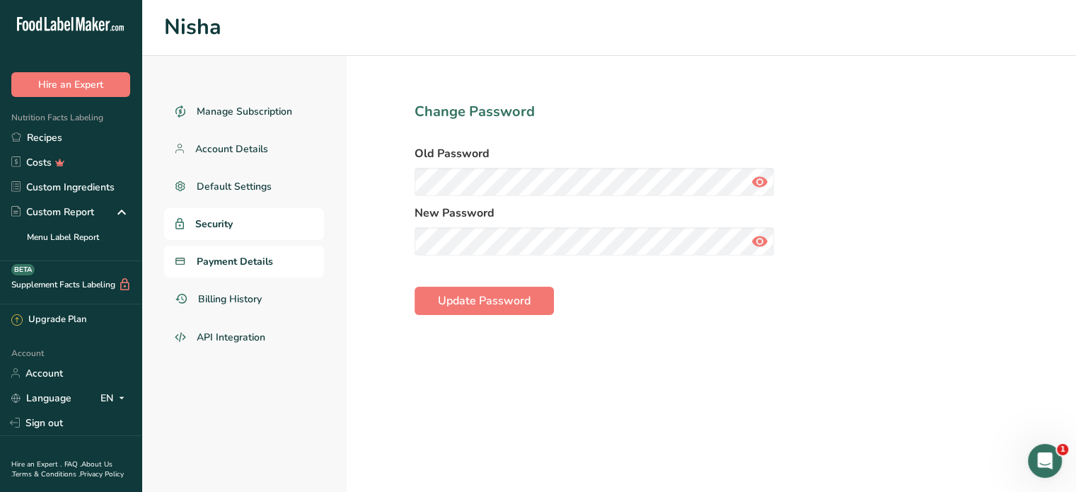
click at [240, 267] on span "Payment Details" at bounding box center [235, 261] width 76 height 15
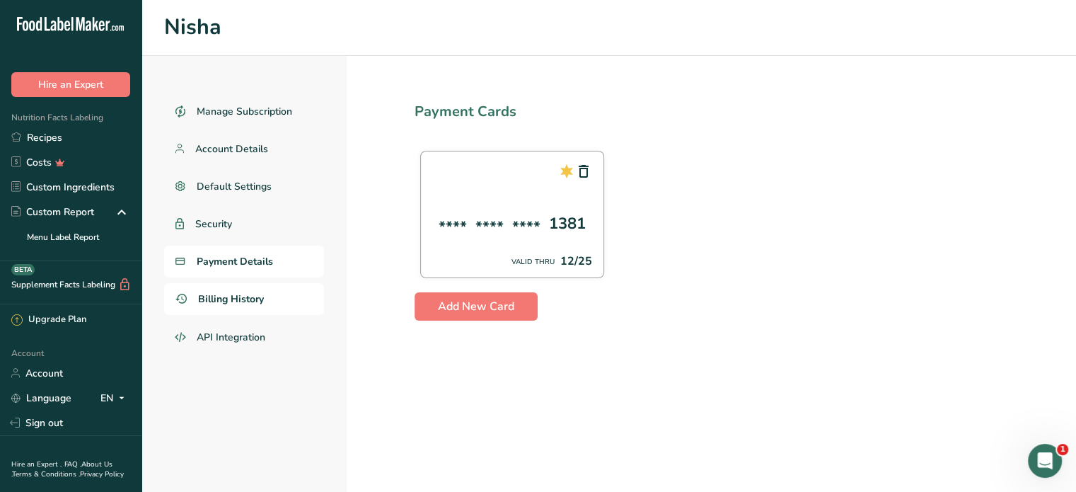
click at [239, 303] on span "Billing History" at bounding box center [231, 298] width 66 height 15
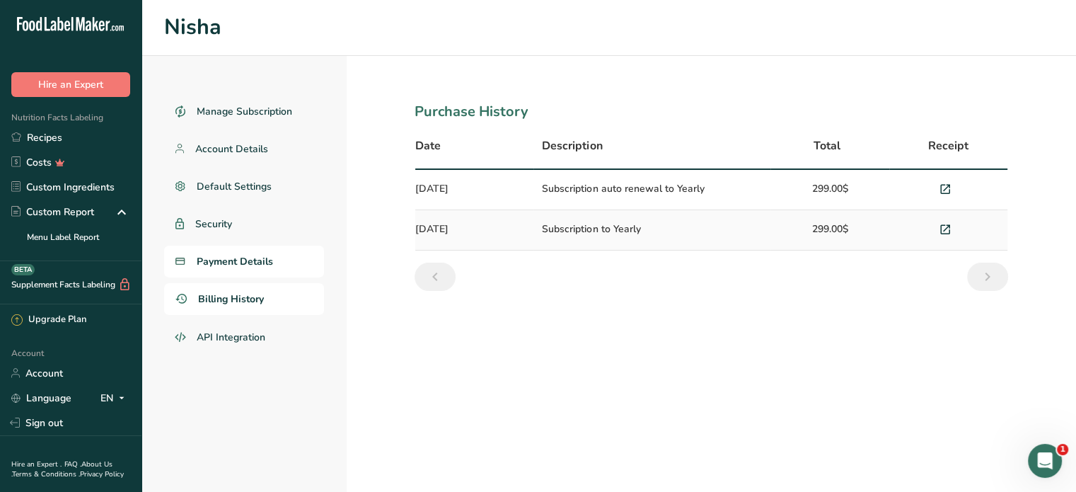
click at [250, 260] on span "Payment Details" at bounding box center [235, 261] width 76 height 15
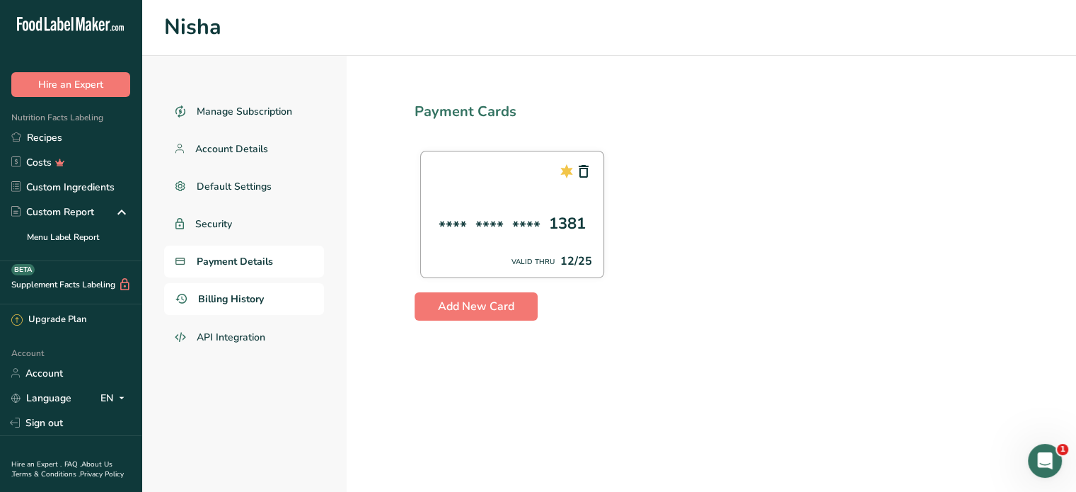
click at [243, 296] on span "Billing History" at bounding box center [231, 298] width 66 height 15
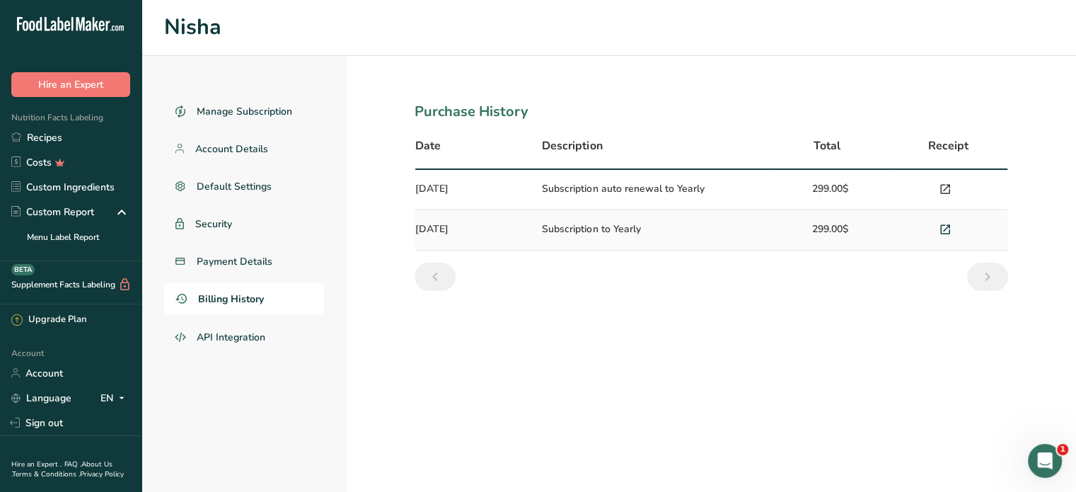
click at [945, 188] on icon at bounding box center [945, 190] width 13 height 20
click at [246, 258] on span "Payment Details" at bounding box center [235, 261] width 76 height 15
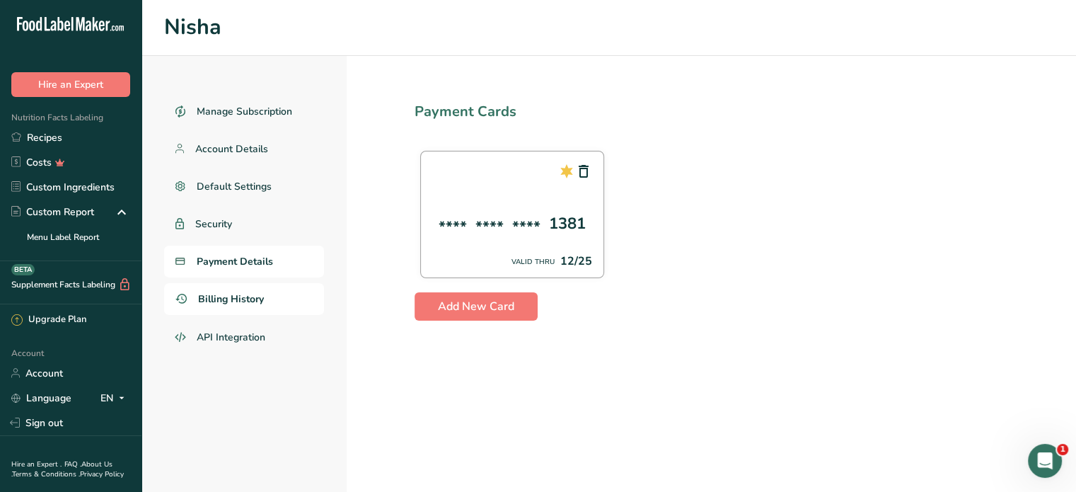
click at [262, 303] on span "Billing History" at bounding box center [231, 298] width 66 height 15
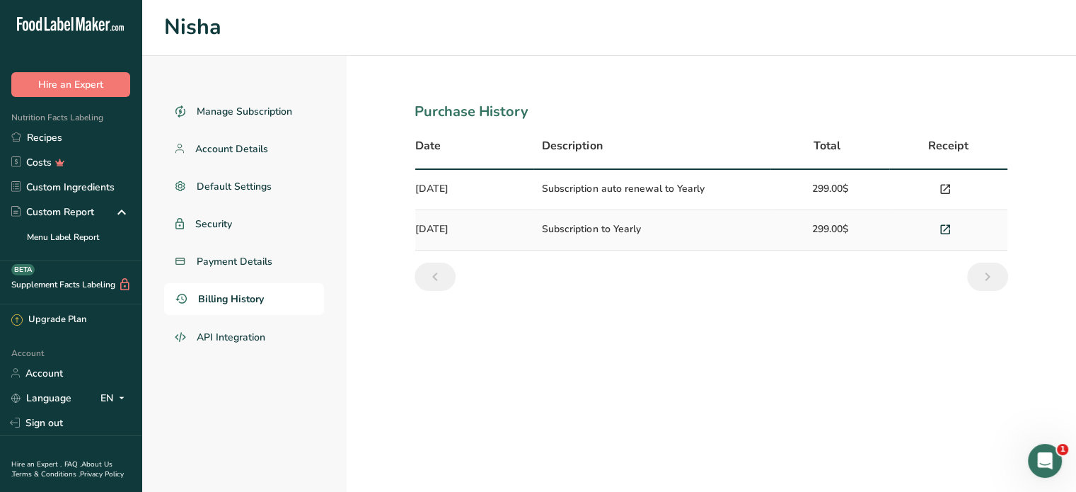
click at [945, 190] on icon at bounding box center [945, 190] width 13 height 20
click at [222, 304] on span "Billing History" at bounding box center [231, 298] width 66 height 15
click at [226, 268] on span "Payment Details" at bounding box center [235, 261] width 76 height 15
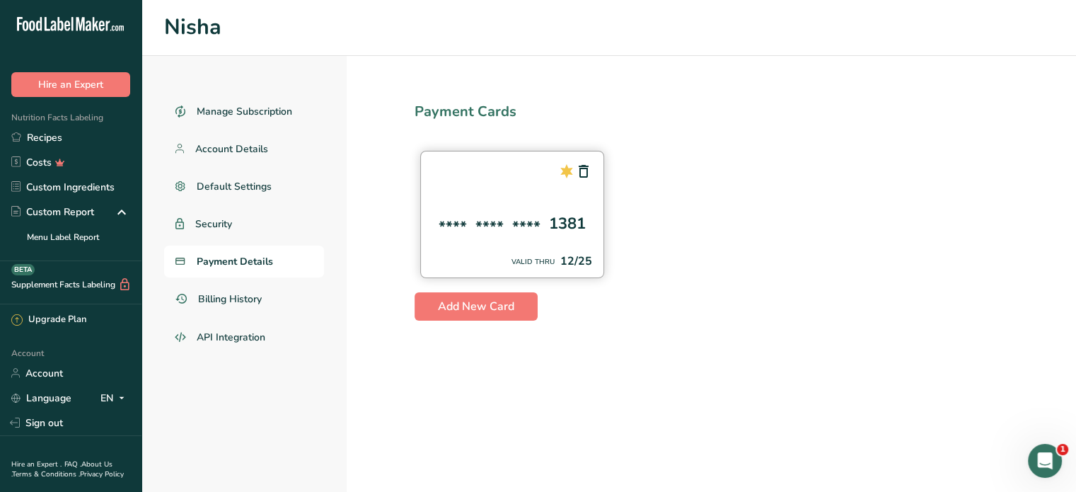
click at [567, 170] on icon at bounding box center [566, 170] width 17 height 25
click at [554, 242] on div "**** **** **** 1381 VALID THRU 12/25" at bounding box center [512, 214] width 184 height 127
click at [566, 255] on div "12/25" at bounding box center [576, 260] width 32 height 17
click at [586, 255] on div "12/25" at bounding box center [576, 260] width 32 height 17
click at [484, 169] on div "**** **** **** 1381 VALID THRU 12/25" at bounding box center [512, 214] width 184 height 127
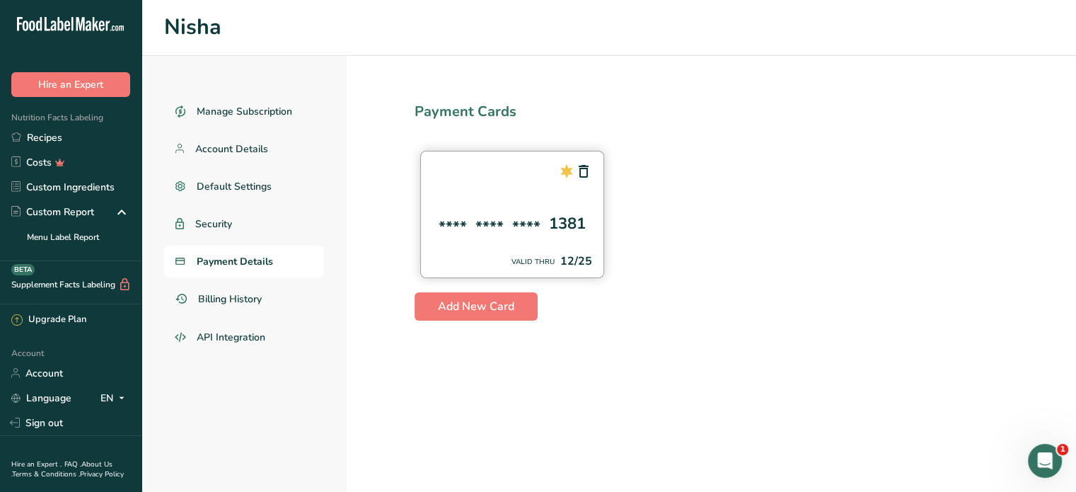
click at [449, 161] on div "**** **** **** 1381 VALID THRU 12/25" at bounding box center [512, 214] width 184 height 127
click at [407, 209] on section "Payment Cards **** **** **** 1381 VALID THRU 12/25 Add New Card" at bounding box center [711, 274] width 729 height 436
click at [524, 254] on div "VALID THRU 12/25" at bounding box center [512, 260] width 160 height 17
click at [600, 221] on div "**** **** **** 1381 VALID THRU 12/25" at bounding box center [512, 214] width 184 height 127
drag, startPoint x: 586, startPoint y: 223, endPoint x: 574, endPoint y: 223, distance: 12.0
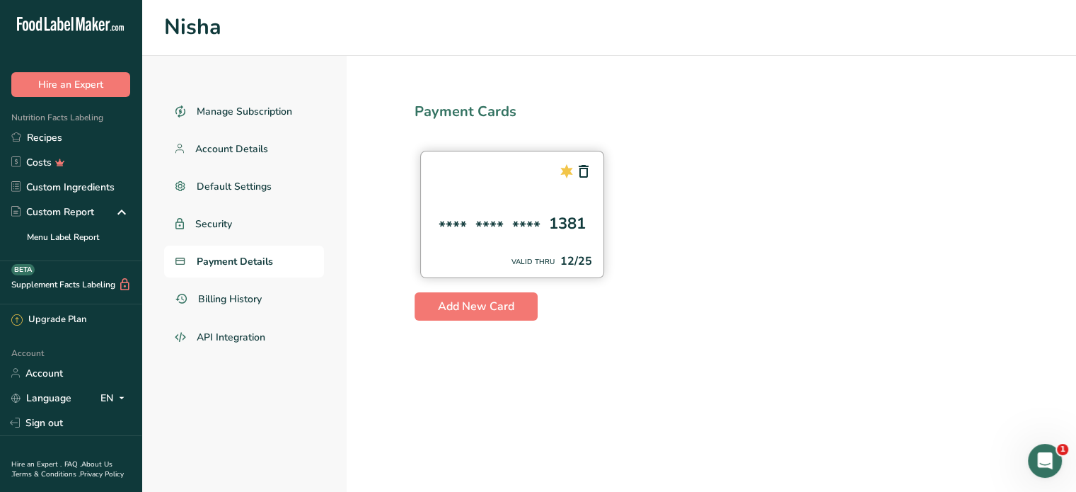
click at [579, 223] on div "**** **** **** 1381" at bounding box center [512, 223] width 160 height 23
drag, startPoint x: 522, startPoint y: 216, endPoint x: 484, endPoint y: 169, distance: 59.9
click at [518, 211] on div "**** **** **** 1381 VALID THRU 12/25" at bounding box center [512, 214] width 184 height 127
click at [484, 167] on div "**** **** **** 1381 VALID THRU 12/25" at bounding box center [512, 214] width 184 height 127
click at [507, 182] on div "**** **** **** 1381 VALID THRU 12/25" at bounding box center [512, 214] width 184 height 127
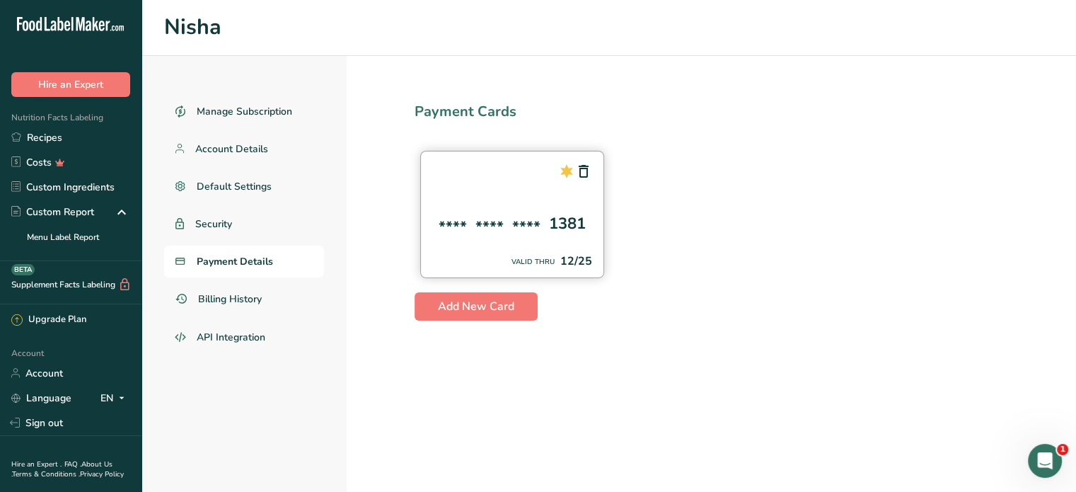
click at [574, 227] on div "1381" at bounding box center [567, 223] width 37 height 23
drag, startPoint x: 557, startPoint y: 243, endPoint x: 495, endPoint y: 234, distance: 62.9
click at [532, 246] on div "**** **** **** 1381 VALID THRU 12/25" at bounding box center [512, 214] width 184 height 127
click at [506, 192] on div "**** **** **** 1381 VALID THRU 12/25" at bounding box center [512, 214] width 184 height 127
drag, startPoint x: 567, startPoint y: 235, endPoint x: 541, endPoint y: 242, distance: 27.1
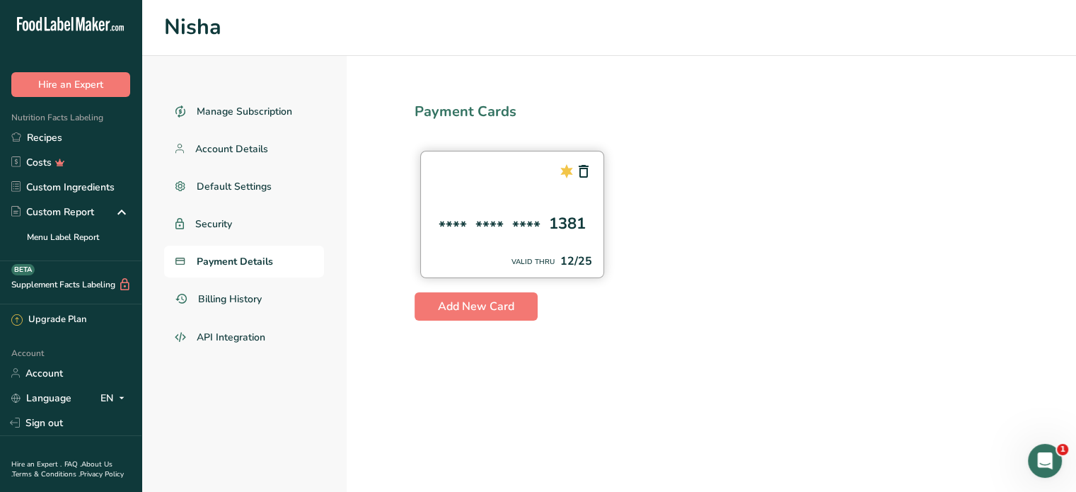
click at [563, 240] on div "**** **** **** 1381 VALID THRU 12/25" at bounding box center [512, 214] width 184 height 127
click at [567, 168] on icon at bounding box center [566, 170] width 17 height 25
click at [389, 364] on section "Payment Cards **** **** **** 1381 VALID THRU 12/25 Add New Card" at bounding box center [711, 274] width 729 height 436
drag, startPoint x: 42, startPoint y: 132, endPoint x: 156, endPoint y: 104, distance: 117.2
click at [42, 132] on link "Recipes" at bounding box center [70, 137] width 141 height 25
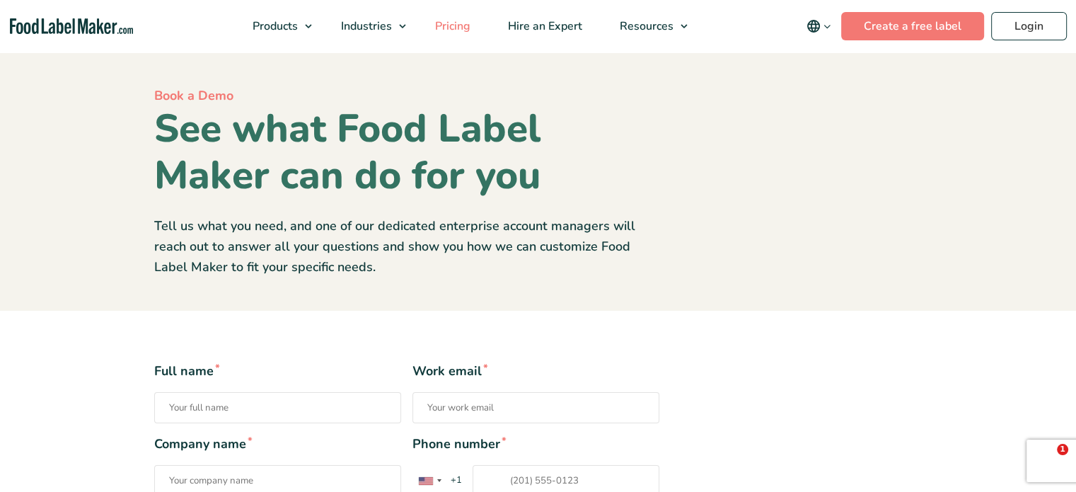
click at [452, 22] on span "Pricing" at bounding box center [451, 26] width 41 height 16
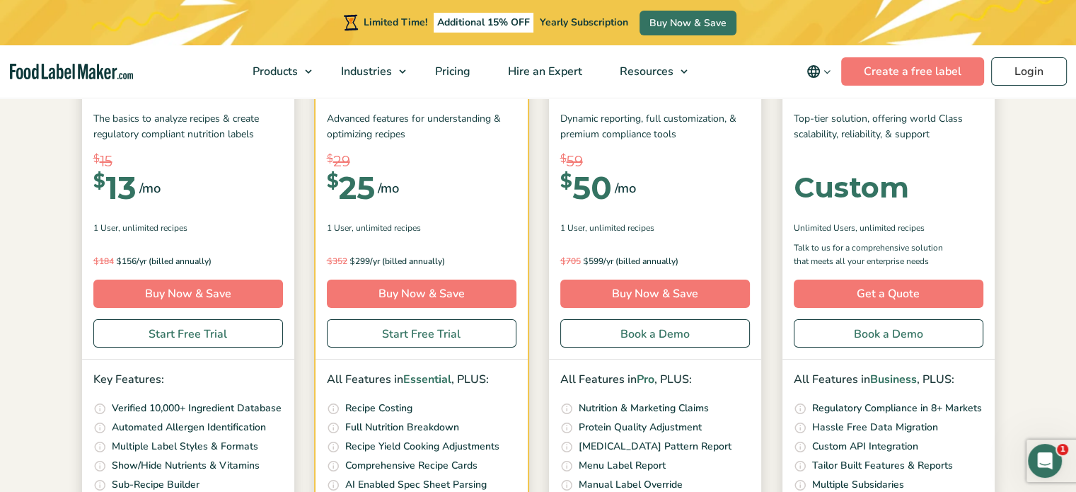
scroll to position [212, 0]
